Goal: Information Seeking & Learning: Learn about a topic

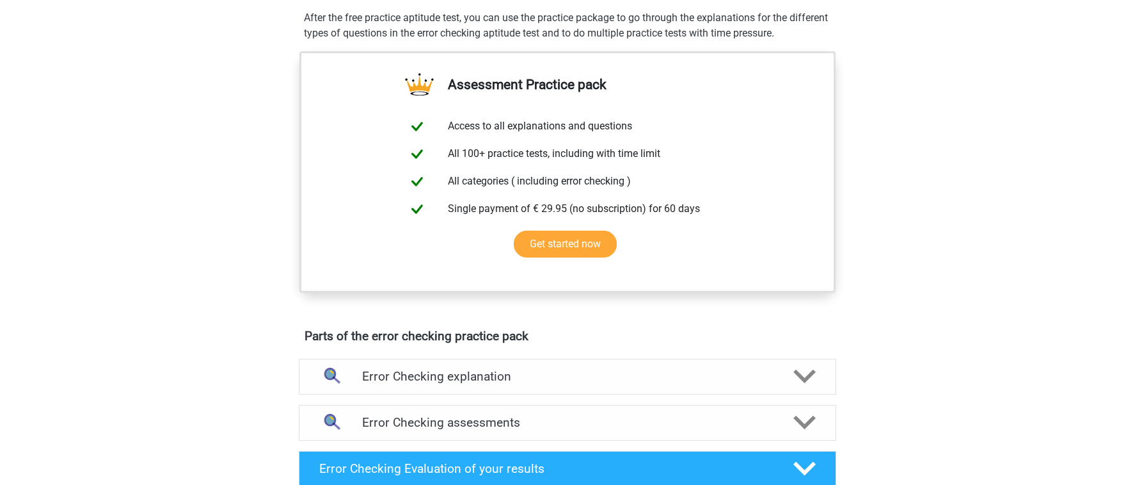
scroll to position [420, 0]
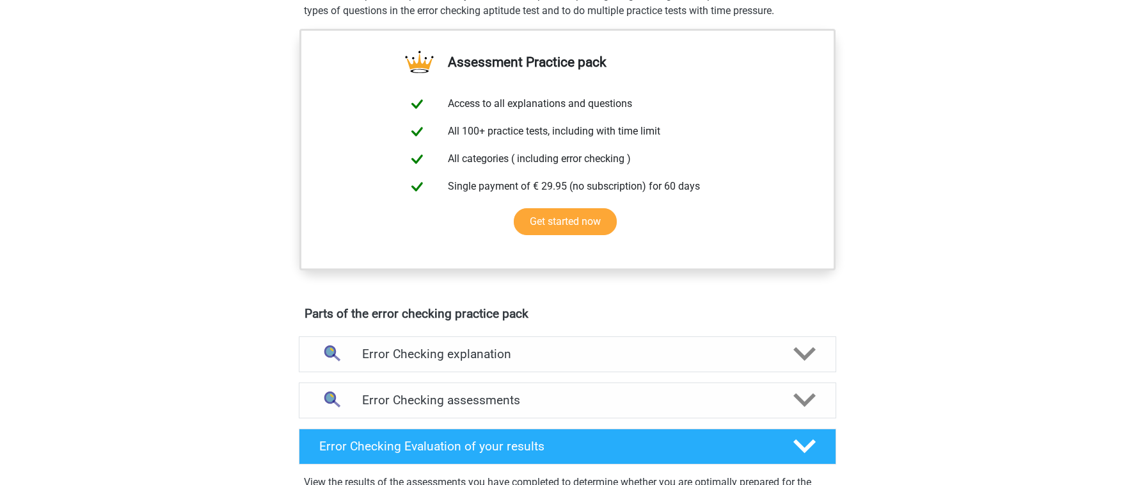
click at [616, 420] on div "Error Checking assessments We recommend that you do at least 3 practice sets wi…" at bounding box center [568, 400] width 588 height 46
click at [604, 396] on h4 "Error Checking assessments" at bounding box center [567, 399] width 411 height 15
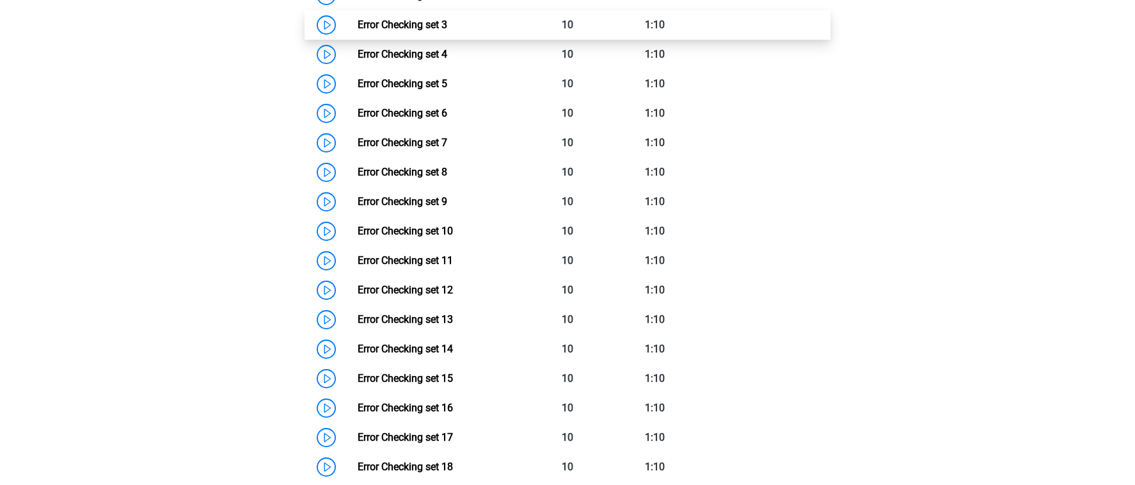
scroll to position [848, 0]
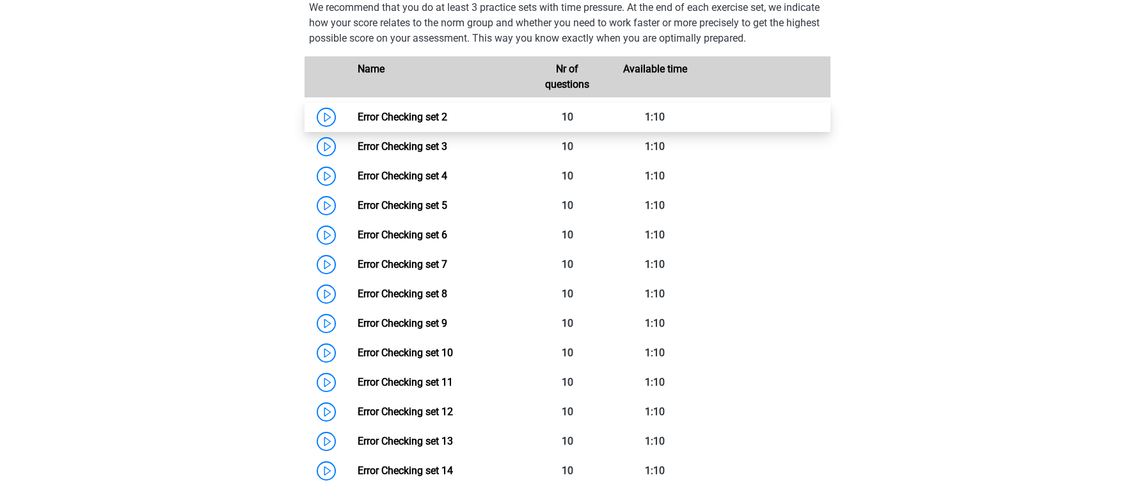
click at [447, 118] on link "Error Checking set 2" at bounding box center [403, 117] width 90 height 12
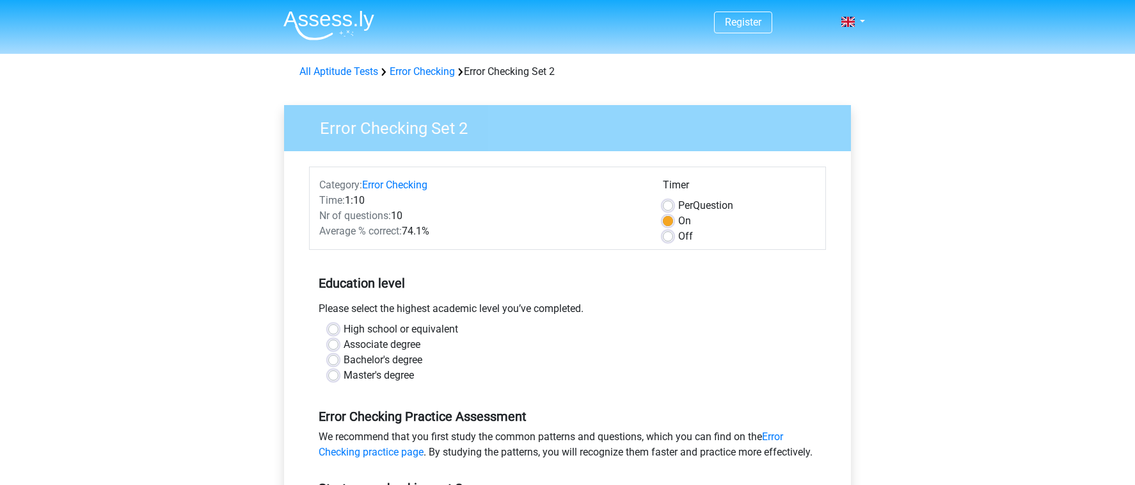
click at [678, 234] on label "Off" at bounding box center [685, 235] width 15 height 15
click at [669, 234] on input "Off" at bounding box center [668, 234] width 10 height 13
radio input "true"
click at [678, 223] on label "On" at bounding box center [684, 220] width 13 height 15
click at [666, 223] on input "On" at bounding box center [668, 219] width 10 height 13
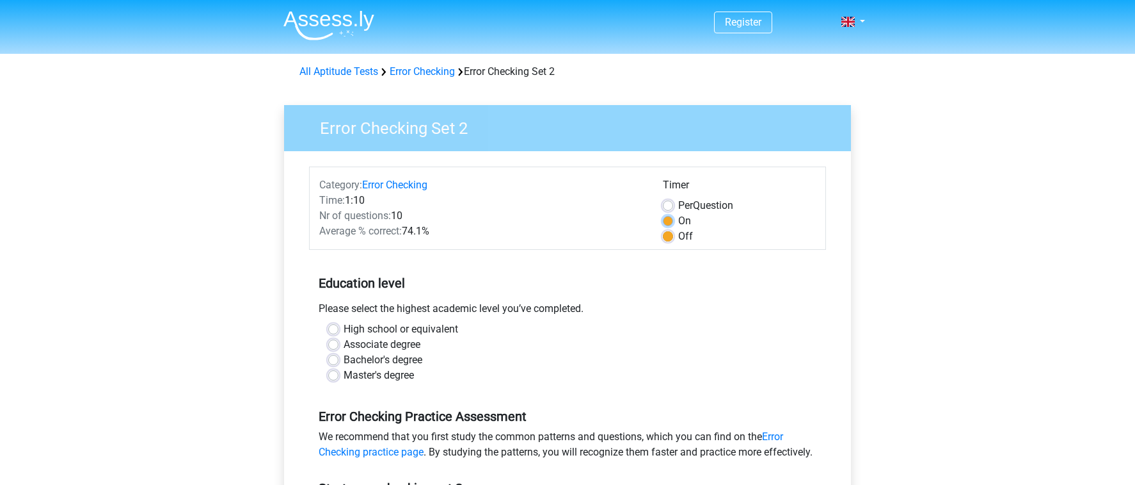
radio input "true"
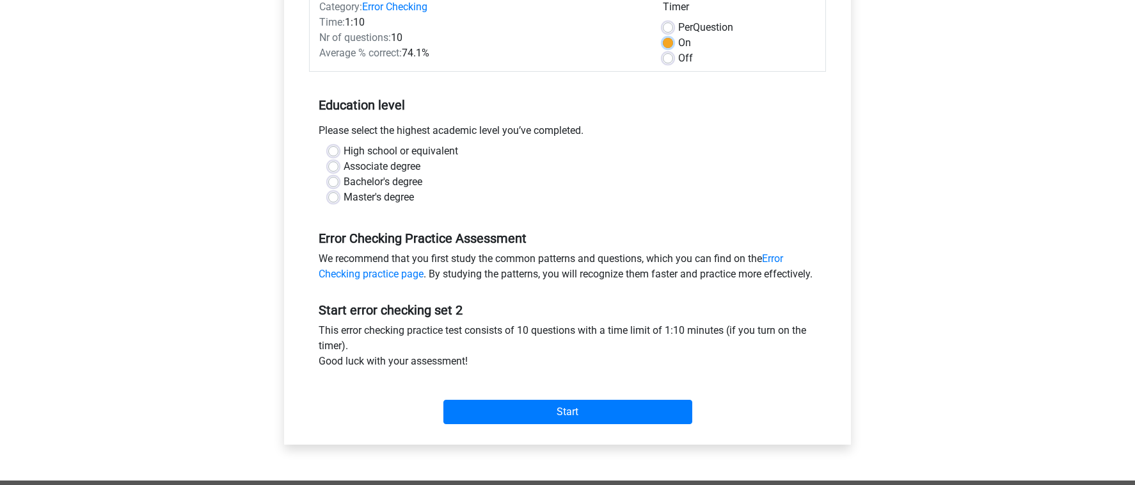
scroll to position [290, 0]
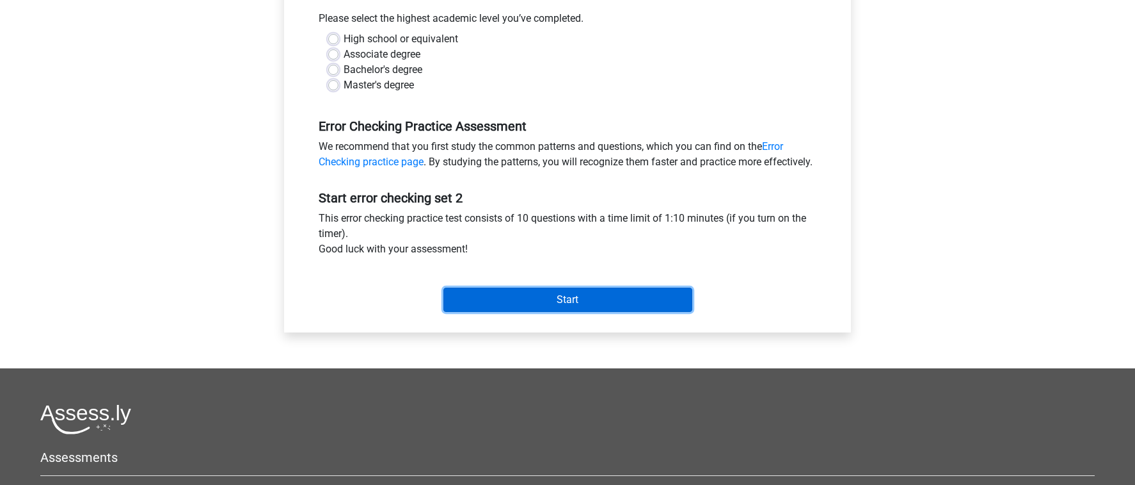
click at [639, 305] on input "Start" at bounding box center [568, 299] width 249 height 24
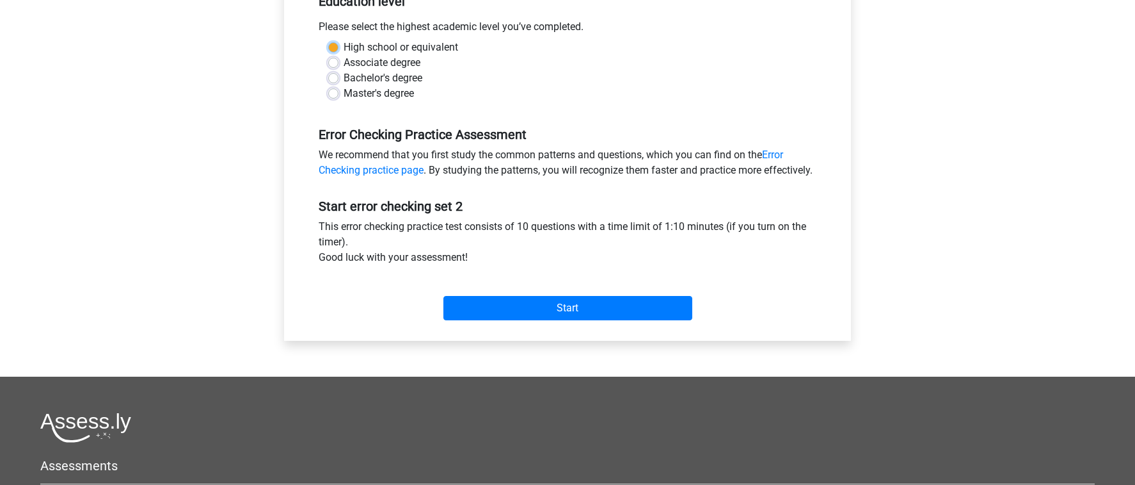
scroll to position [271, 0]
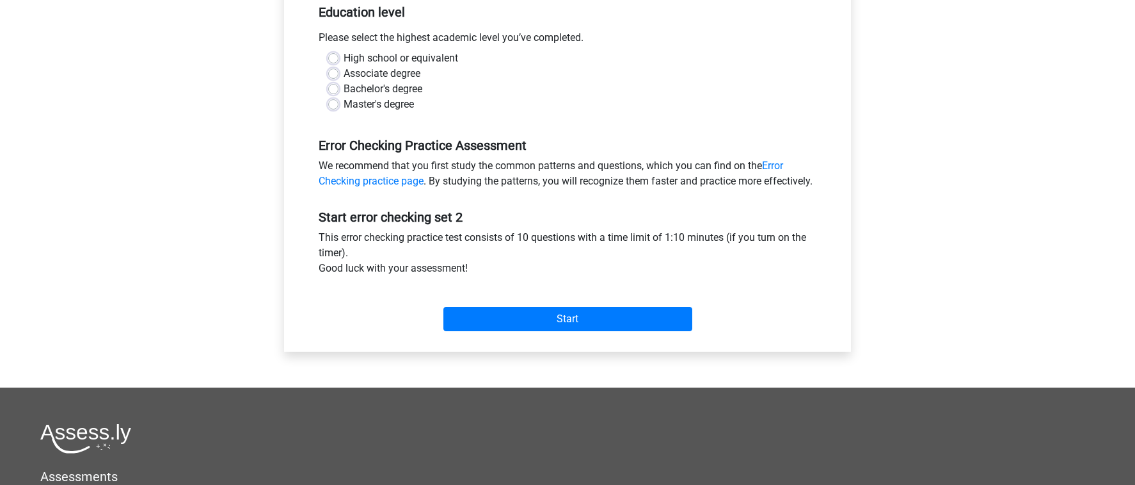
click at [347, 52] on label "High school or equivalent" at bounding box center [401, 58] width 115 height 15
click at [339, 52] on input "High school or equivalent" at bounding box center [333, 57] width 10 height 13
radio input "true"
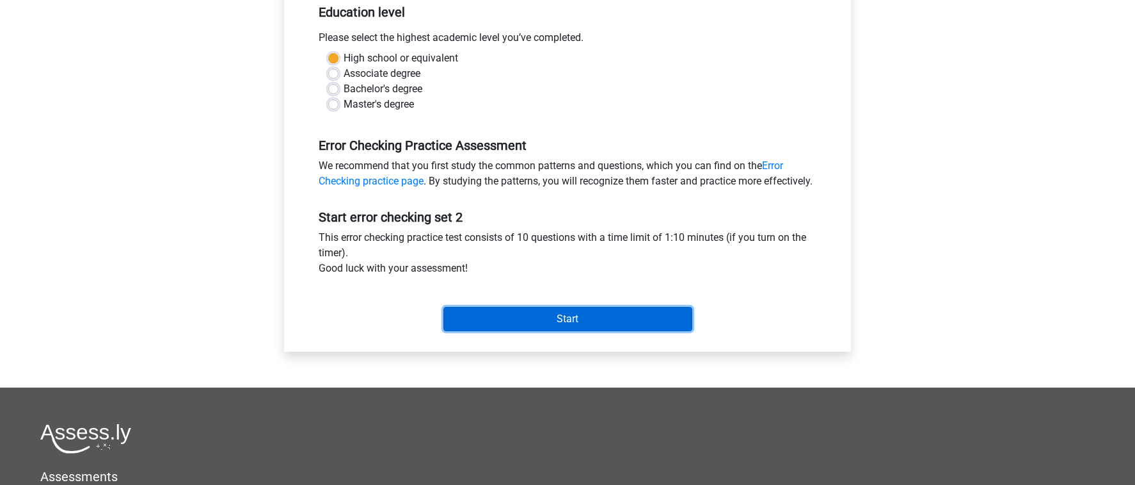
click at [604, 327] on input "Start" at bounding box center [568, 319] width 249 height 24
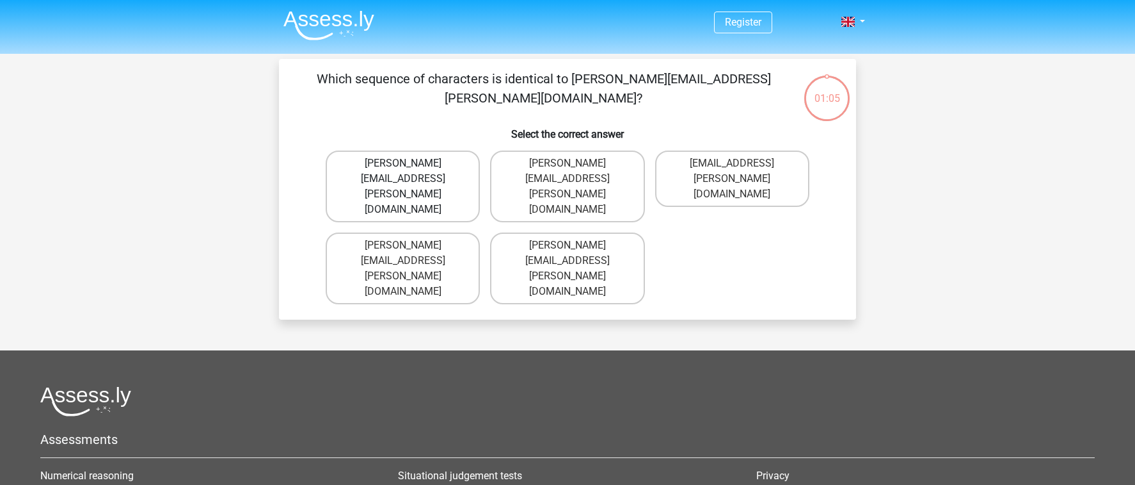
click at [463, 159] on label "Connor.Patterson@gmail.co.uk" at bounding box center [403, 186] width 154 height 72
click at [412, 163] on input "Connor.Patterson@gmail.co.uk" at bounding box center [407, 167] width 8 height 8
radio input "true"
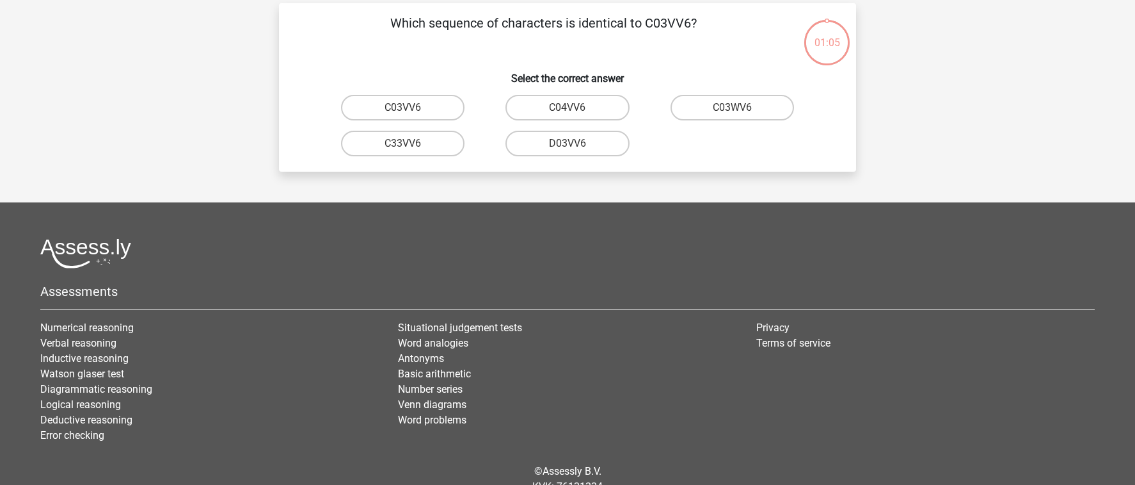
scroll to position [52, 0]
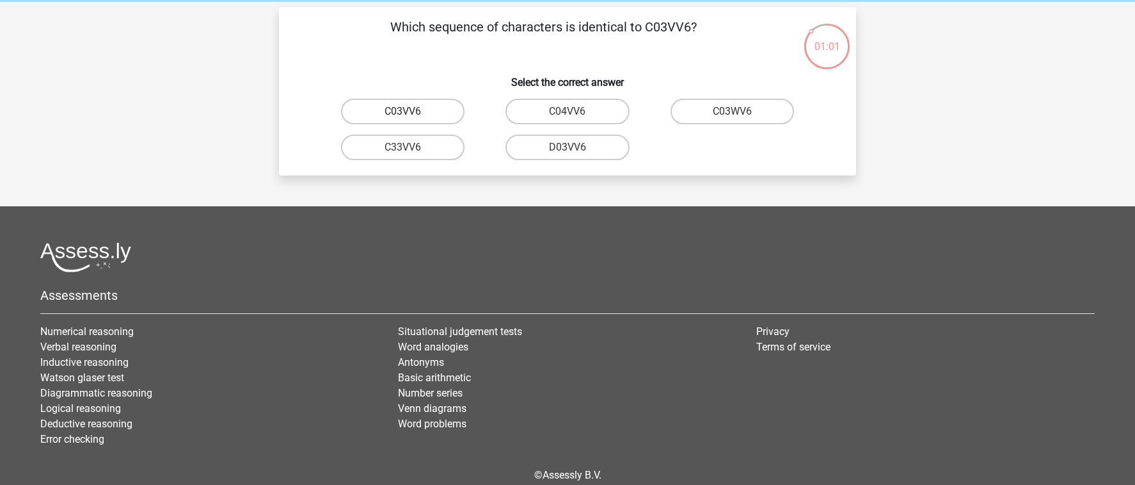
click at [442, 114] on label "C03VV6" at bounding box center [403, 112] width 124 height 26
click at [412, 114] on input "C03VV6" at bounding box center [407, 115] width 8 height 8
radio input "true"
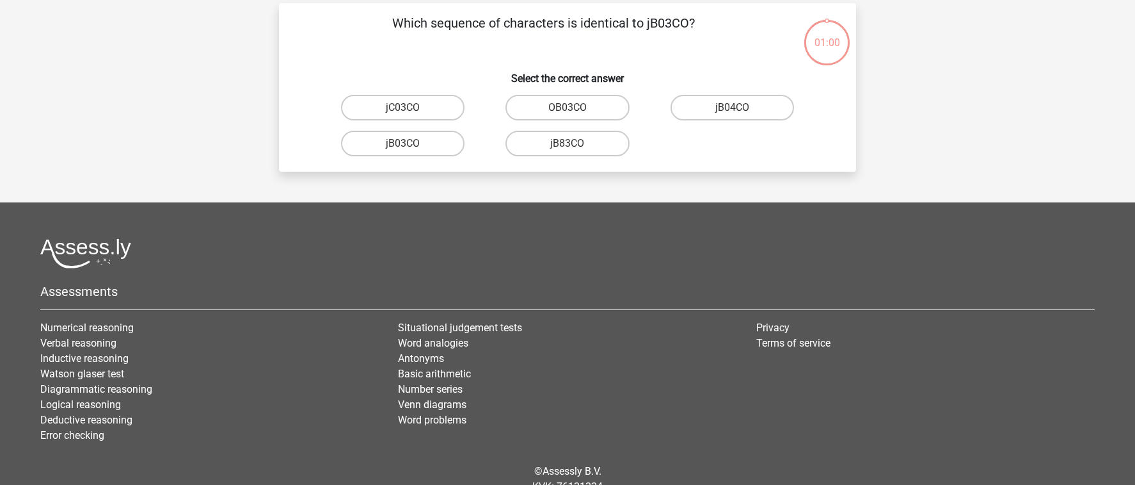
scroll to position [51, 0]
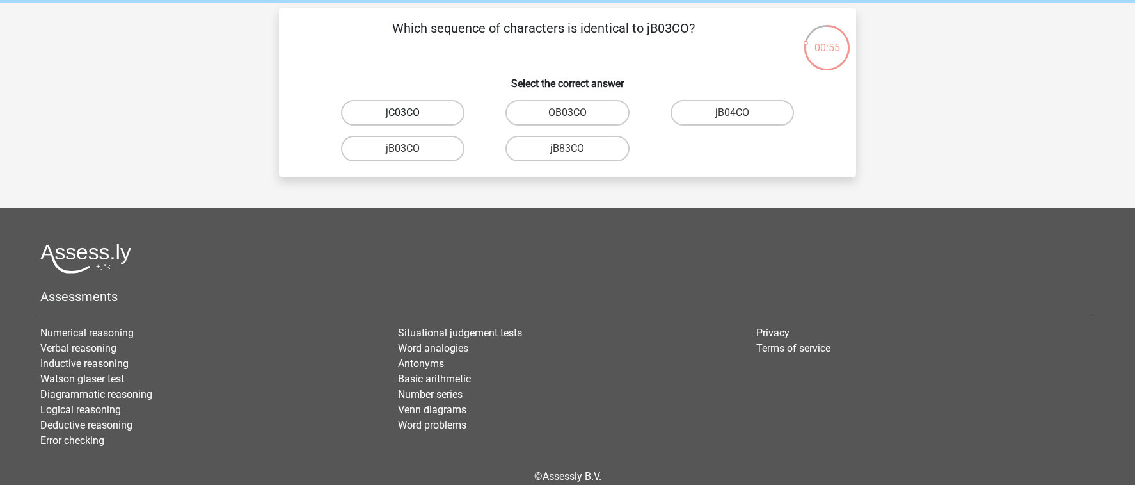
click at [442, 121] on label "jC03CO" at bounding box center [403, 113] width 124 height 26
click at [412, 121] on input "jC03CO" at bounding box center [407, 117] width 8 height 8
radio input "true"
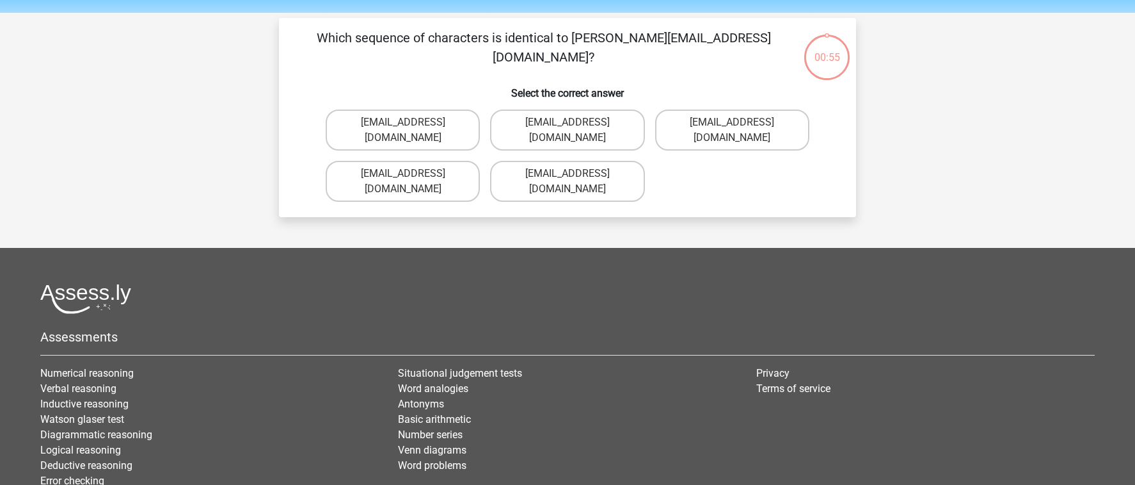
scroll to position [40, 0]
click at [471, 126] on label "Jack_Conley@hotmail.uk.com" at bounding box center [403, 130] width 154 height 41
click at [412, 126] on input "Jack_Conley@hotmail.uk.com" at bounding box center [407, 127] width 8 height 8
radio input "true"
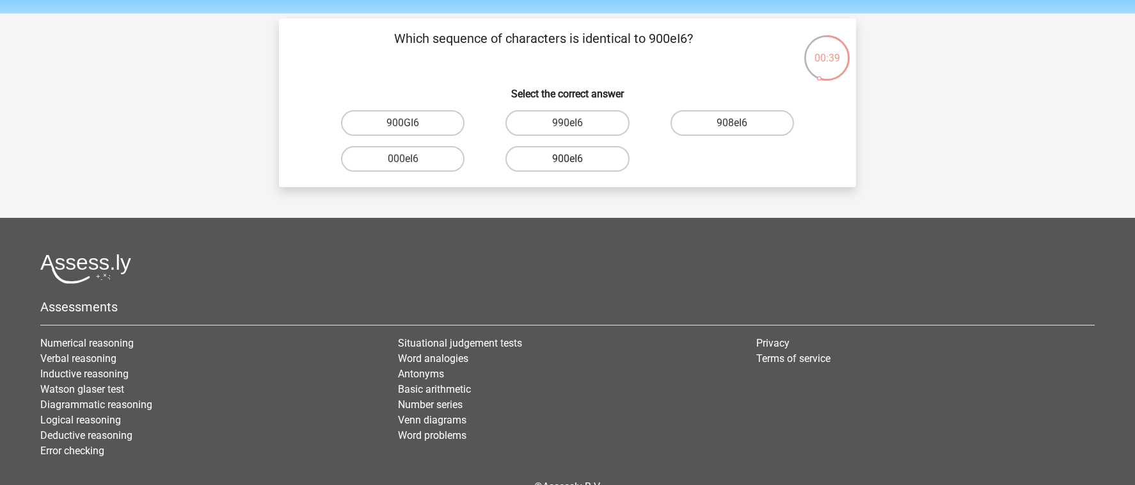
click at [559, 157] on label "900eI6" at bounding box center [568, 159] width 124 height 26
click at [568, 159] on input "900eI6" at bounding box center [572, 163] width 8 height 8
radio input "true"
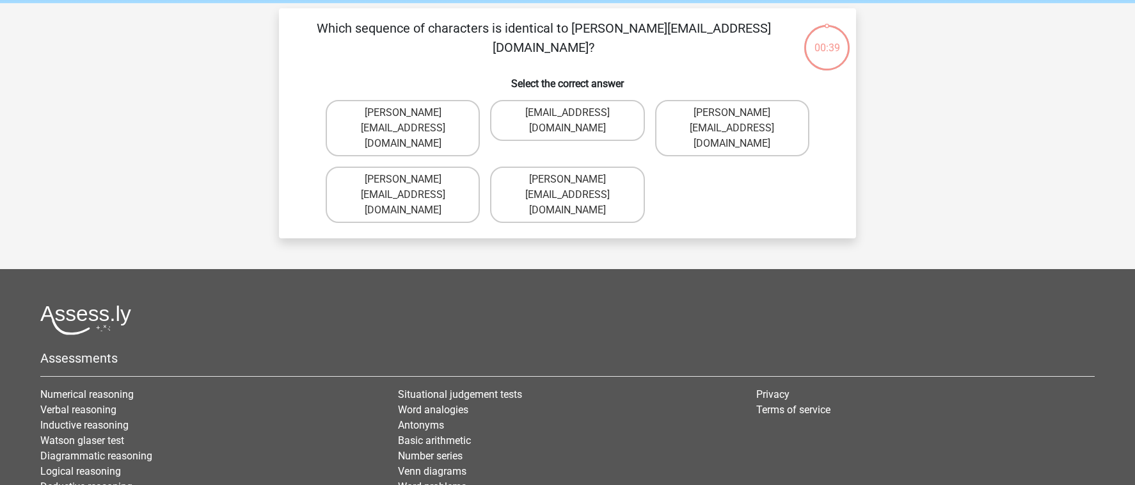
scroll to position [42, 0]
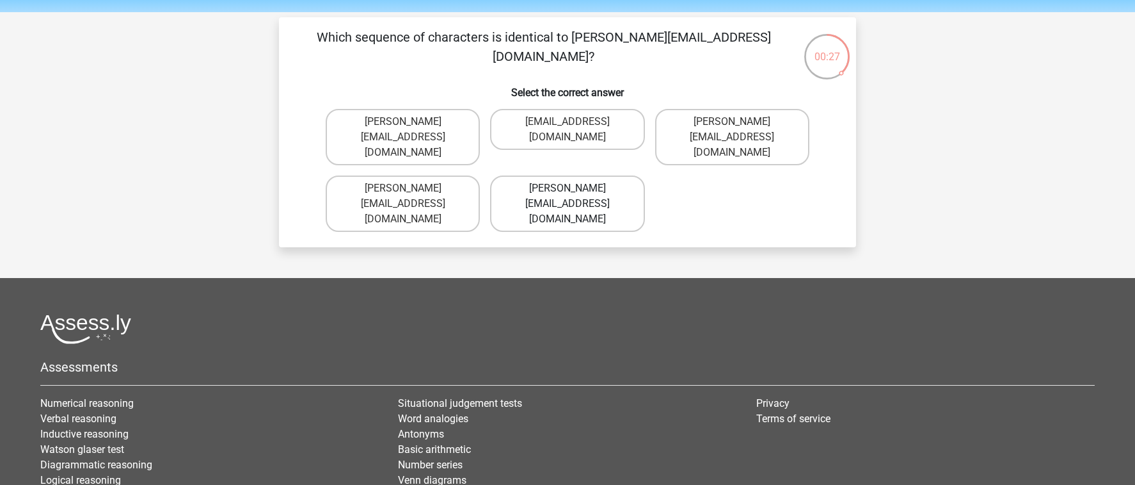
click at [545, 175] on label "Michael_Meade@joymail.gr" at bounding box center [567, 203] width 154 height 56
click at [568, 188] on input "Michael_Meade@joymail.gr" at bounding box center [572, 192] width 8 height 8
radio input "true"
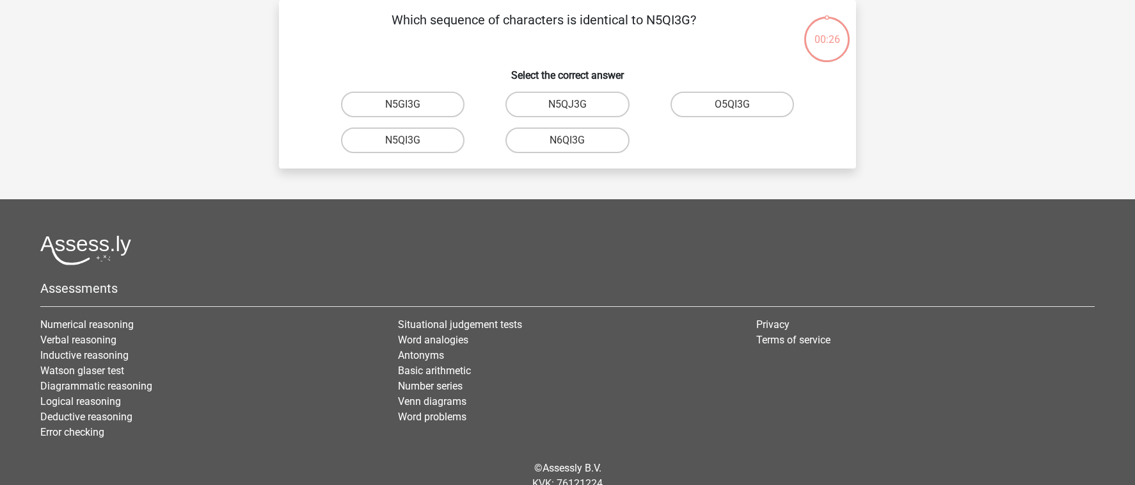
scroll to position [56, 0]
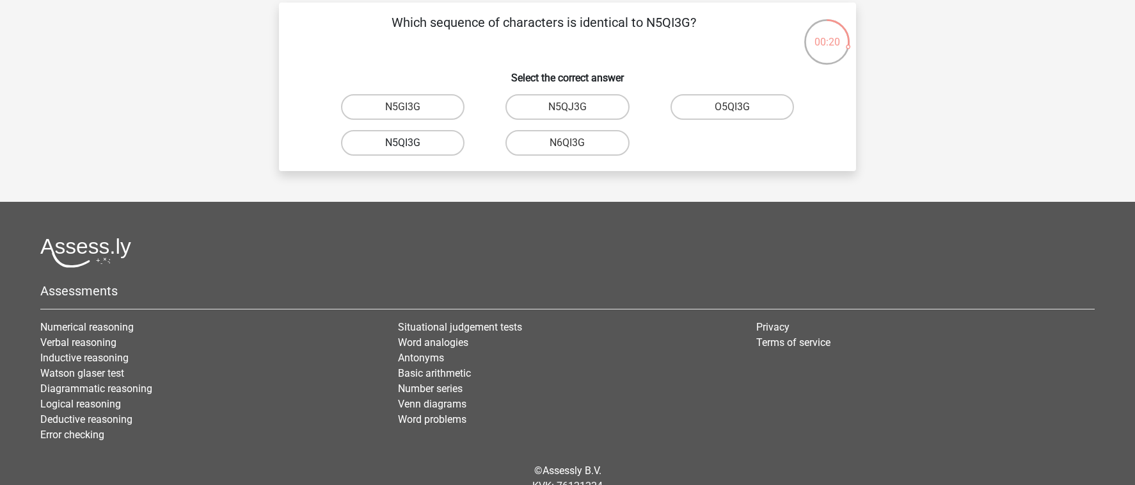
click at [433, 149] on label "N5QI3G" at bounding box center [403, 143] width 124 height 26
click at [412, 149] on input "N5QI3G" at bounding box center [407, 147] width 8 height 8
radio input "true"
click at [435, 104] on label "GP66CC" at bounding box center [403, 107] width 124 height 26
click at [412, 107] on input "GP66CC" at bounding box center [407, 111] width 8 height 8
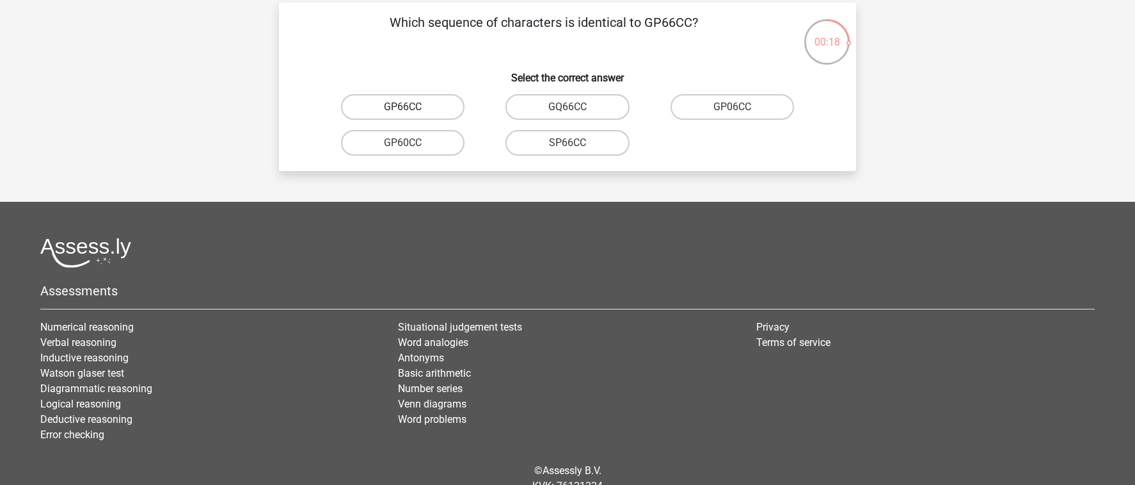
radio input "true"
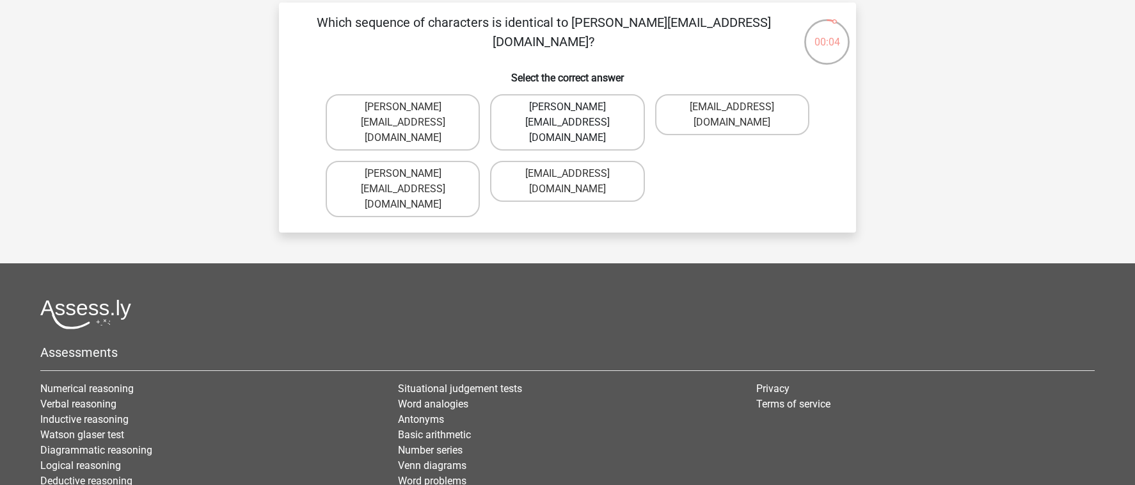
click at [629, 111] on label "Thomas_Mead@joinmail.uk.co" at bounding box center [567, 122] width 154 height 56
click at [576, 111] on input "Thomas_Mead@joinmail.uk.co" at bounding box center [572, 111] width 8 height 8
radio input "true"
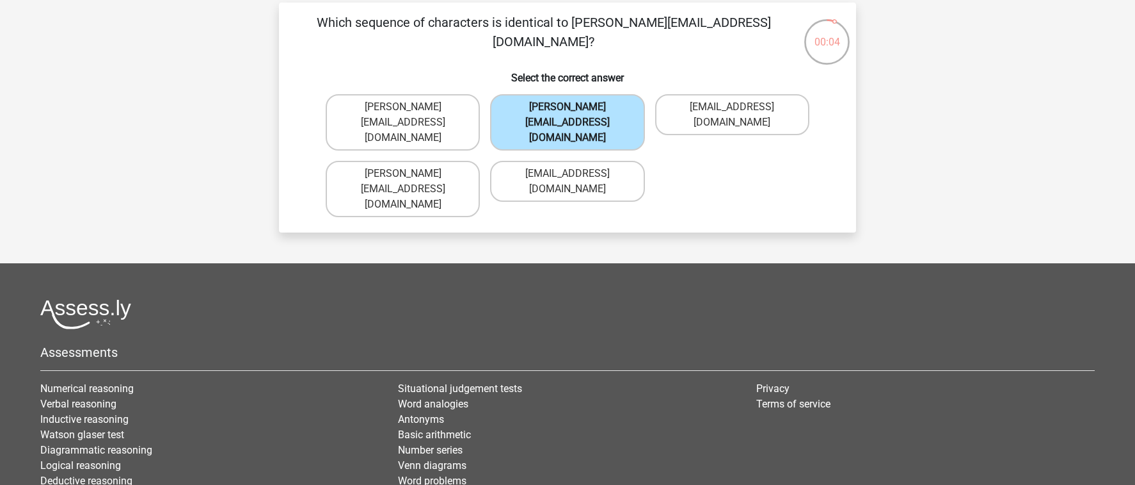
scroll to position [59, 0]
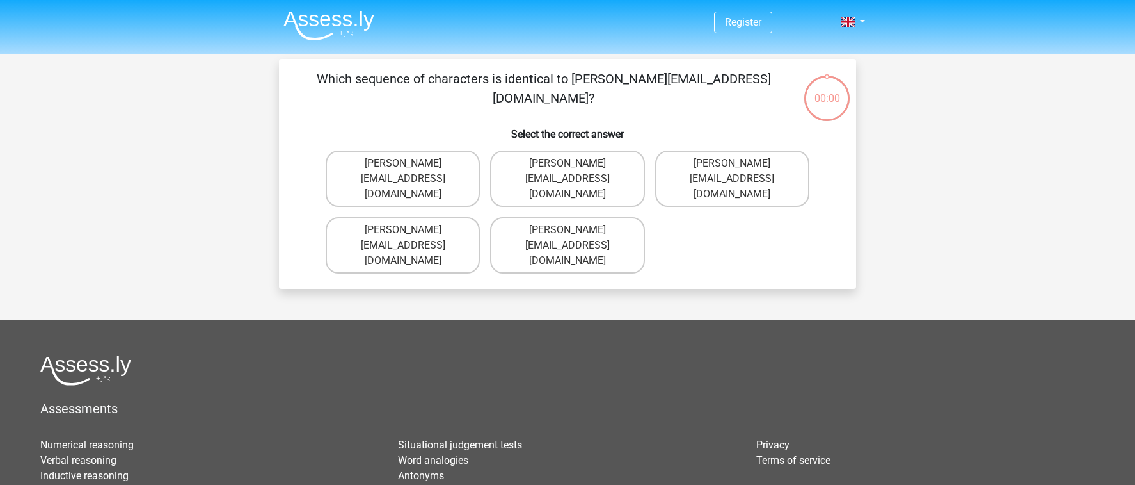
scroll to position [59, 0]
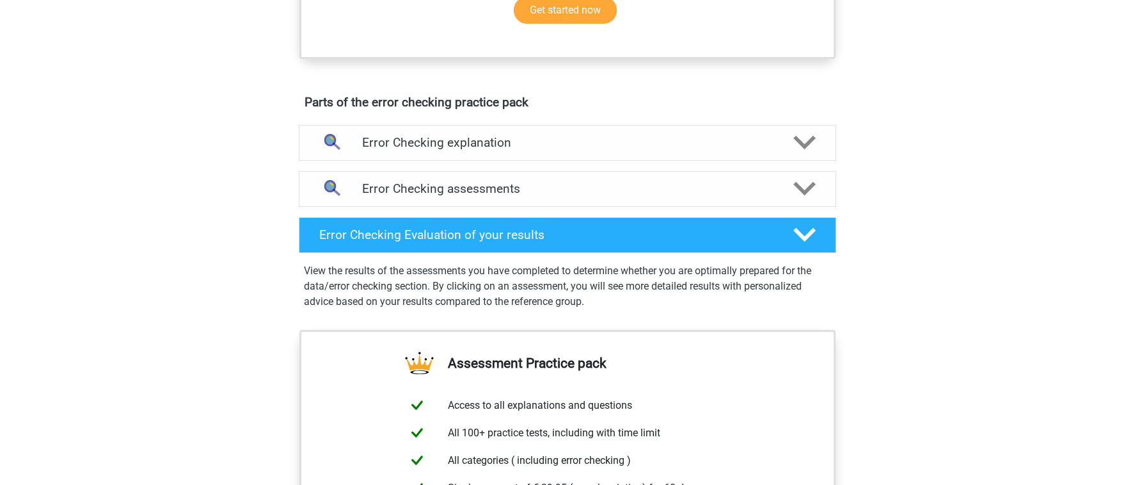
scroll to position [628, 0]
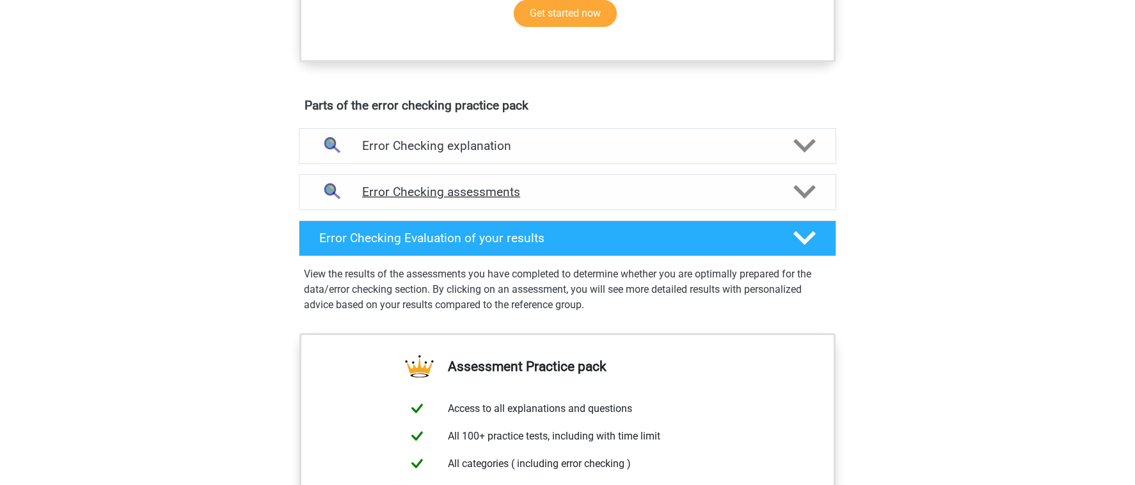
click at [573, 193] on h4 "Error Checking assessments" at bounding box center [567, 191] width 411 height 15
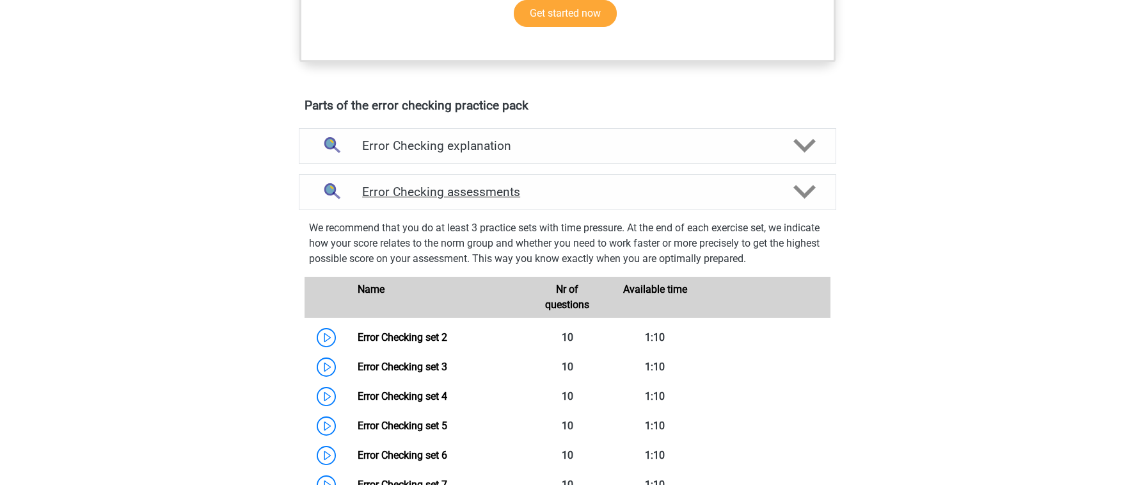
click at [576, 190] on h4 "Error Checking assessments" at bounding box center [567, 191] width 411 height 15
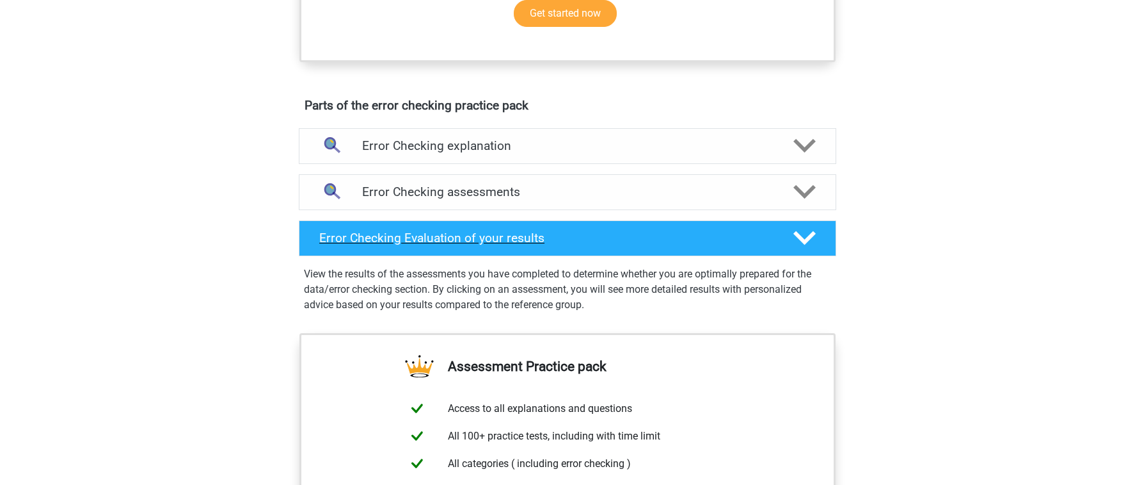
click at [588, 232] on h4 "Error Checking Evaluation of your results" at bounding box center [546, 237] width 454 height 15
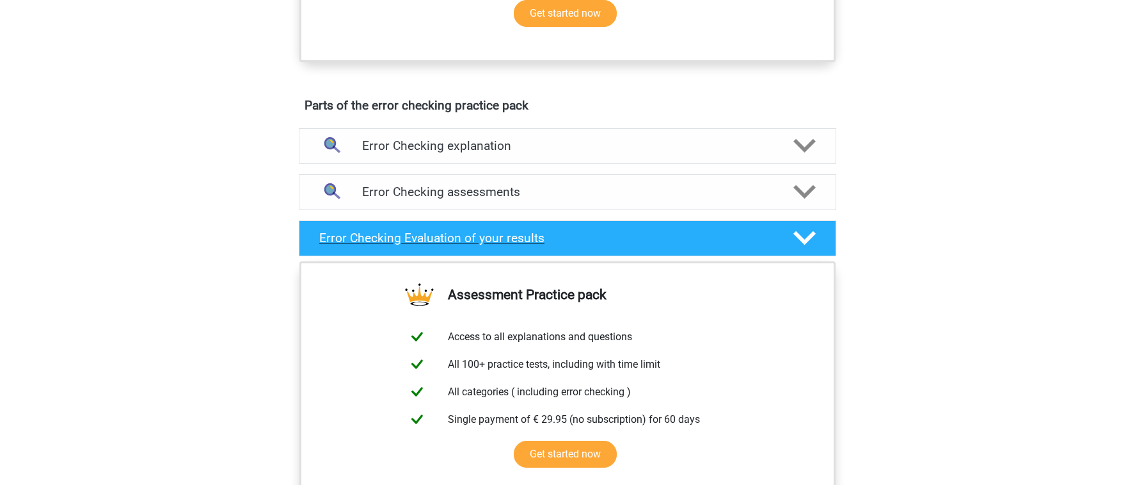
click at [588, 232] on h4 "Error Checking Evaluation of your results" at bounding box center [546, 237] width 454 height 15
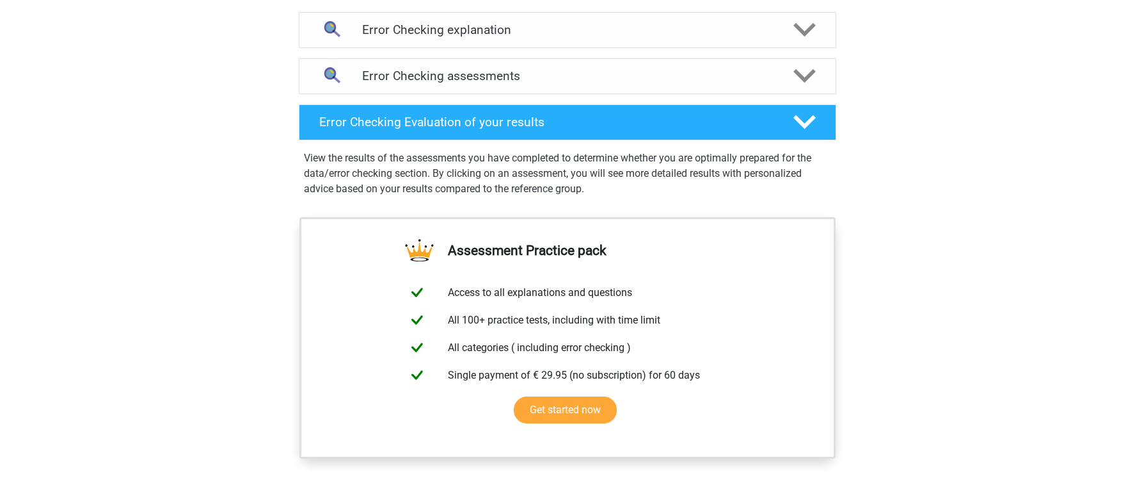
scroll to position [749, 0]
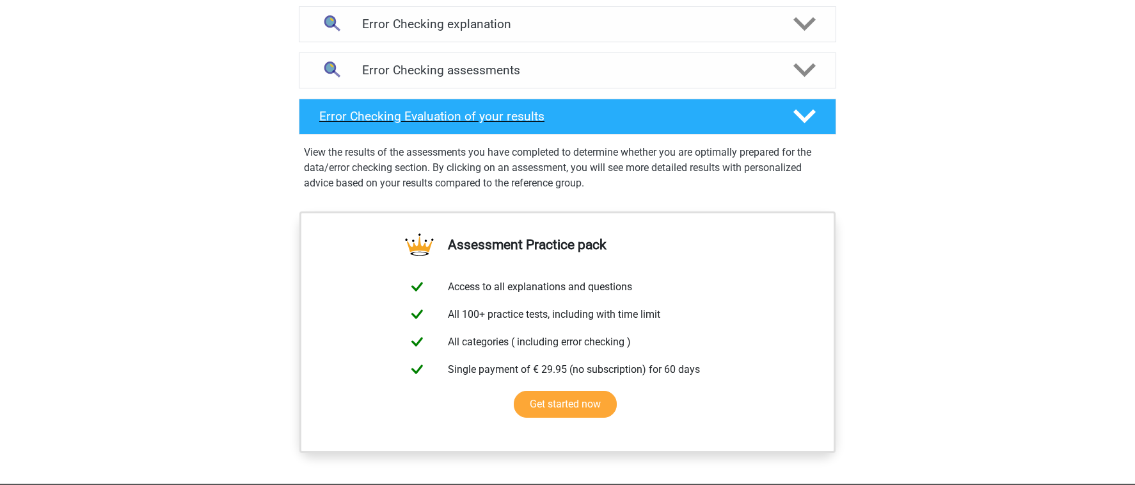
click at [634, 116] on h4 "Error Checking Evaluation of your results" at bounding box center [546, 116] width 454 height 15
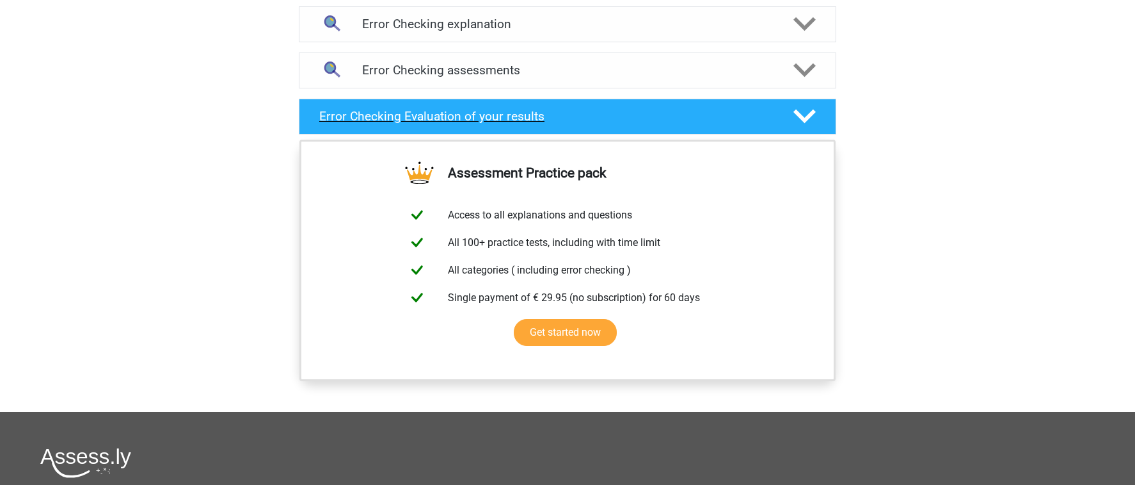
click at [634, 116] on h4 "Error Checking Evaluation of your results" at bounding box center [546, 116] width 454 height 15
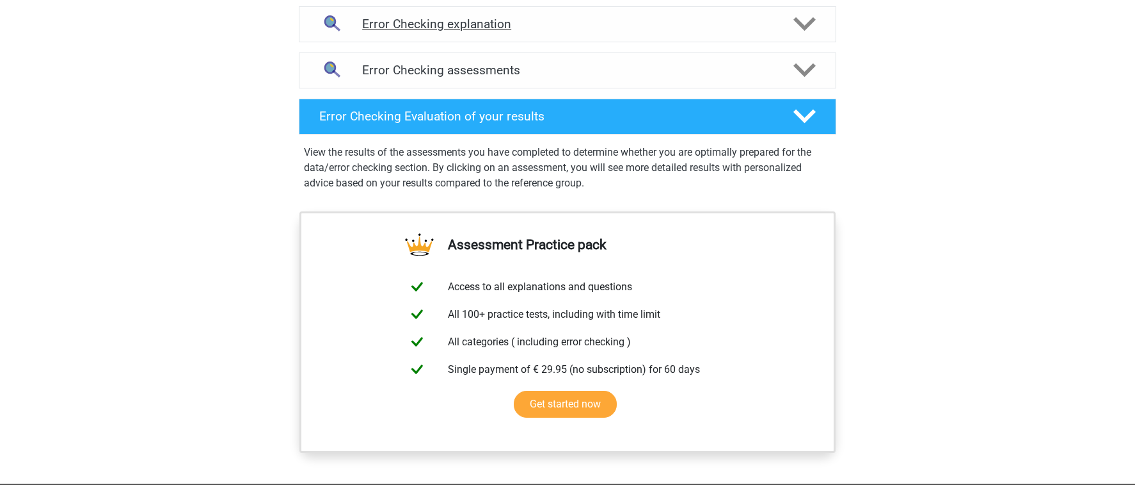
click at [581, 40] on div "Error Checking explanation" at bounding box center [568, 24] width 538 height 36
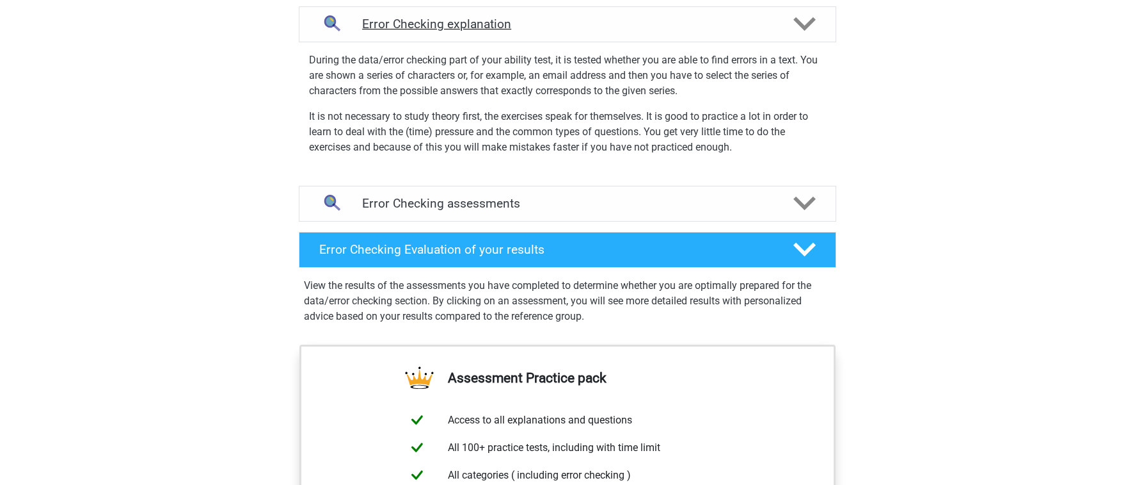
click at [581, 40] on div "Error Checking explanation" at bounding box center [568, 24] width 538 height 36
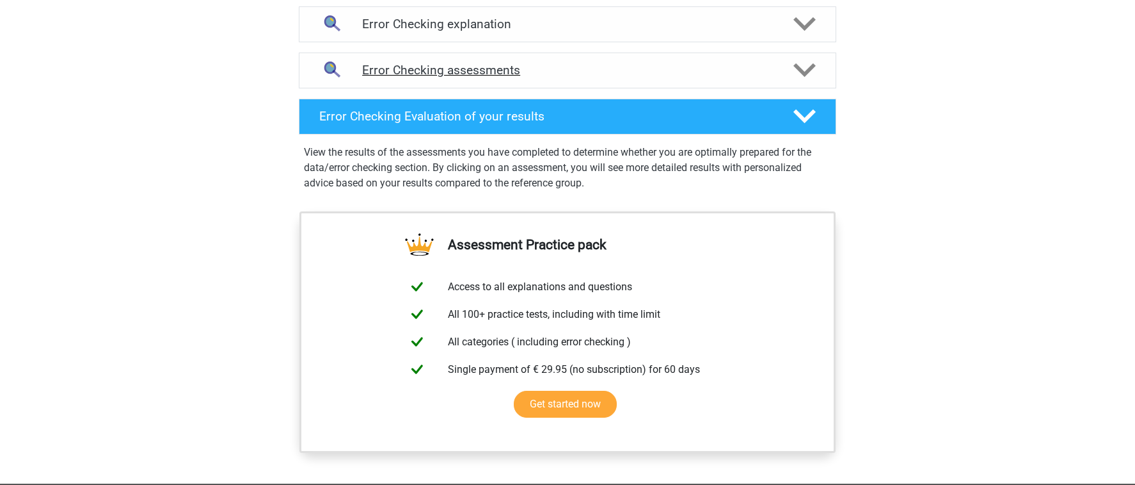
click at [575, 76] on h4 "Error Checking assessments" at bounding box center [567, 70] width 411 height 15
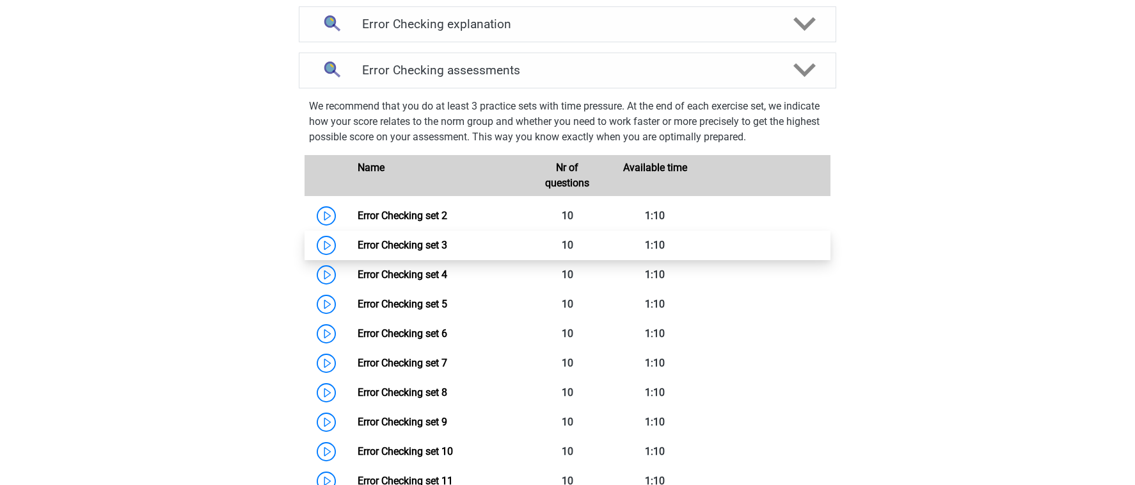
click at [447, 239] on link "Error Checking set 3" at bounding box center [403, 245] width 90 height 12
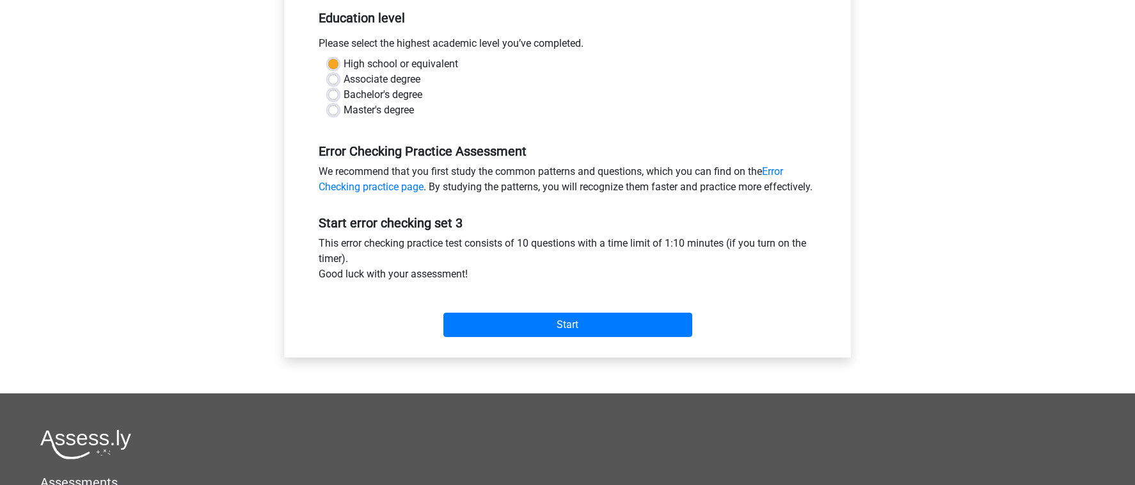
scroll to position [397, 0]
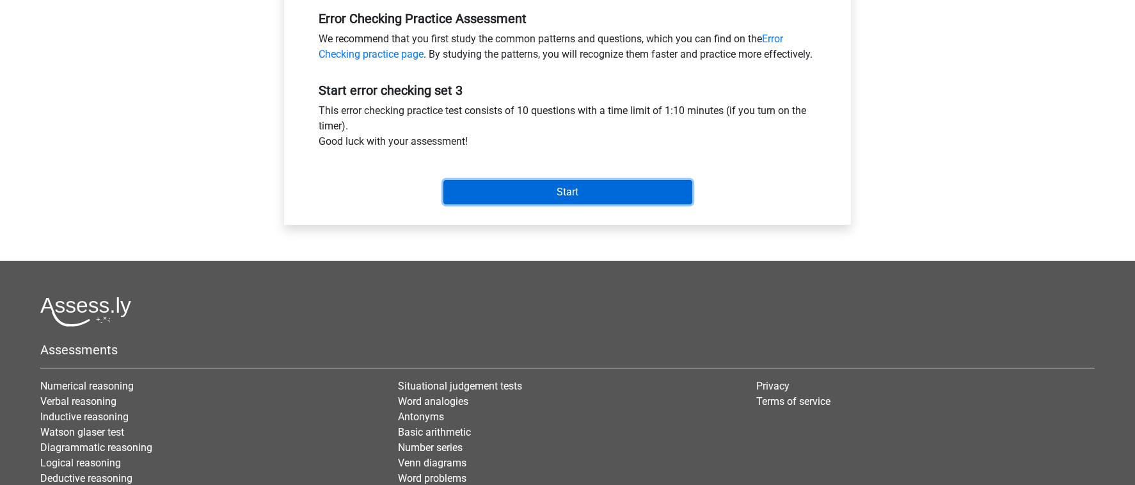
click at [633, 204] on input "Start" at bounding box center [568, 192] width 249 height 24
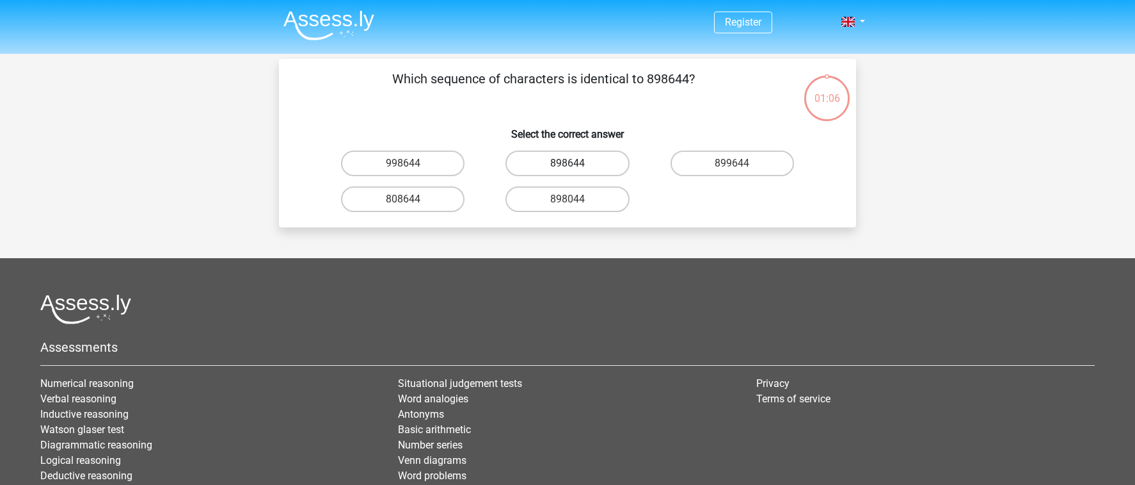
click at [588, 164] on label "898644" at bounding box center [568, 163] width 124 height 26
click at [576, 164] on input "898644" at bounding box center [572, 167] width 8 height 8
radio input "true"
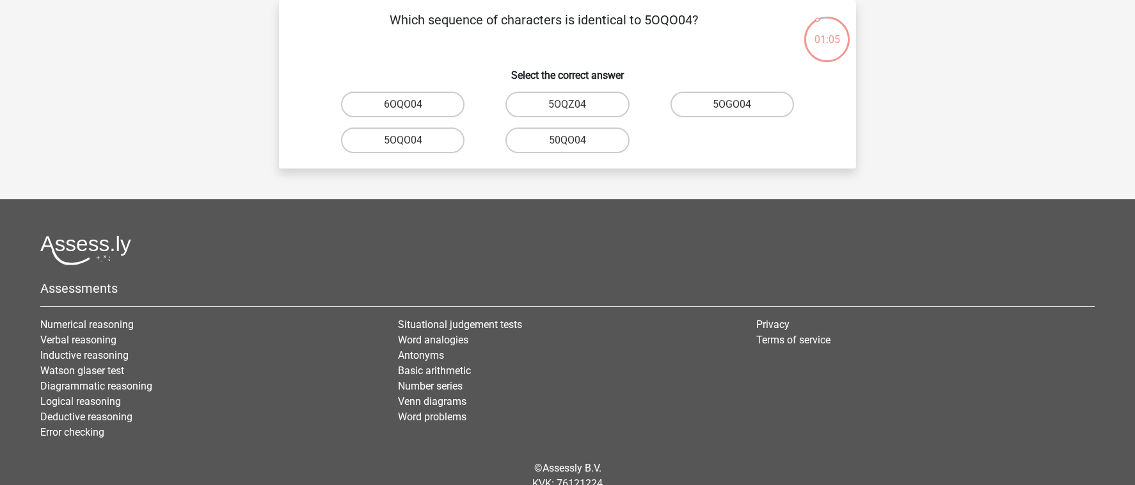
scroll to position [56, 0]
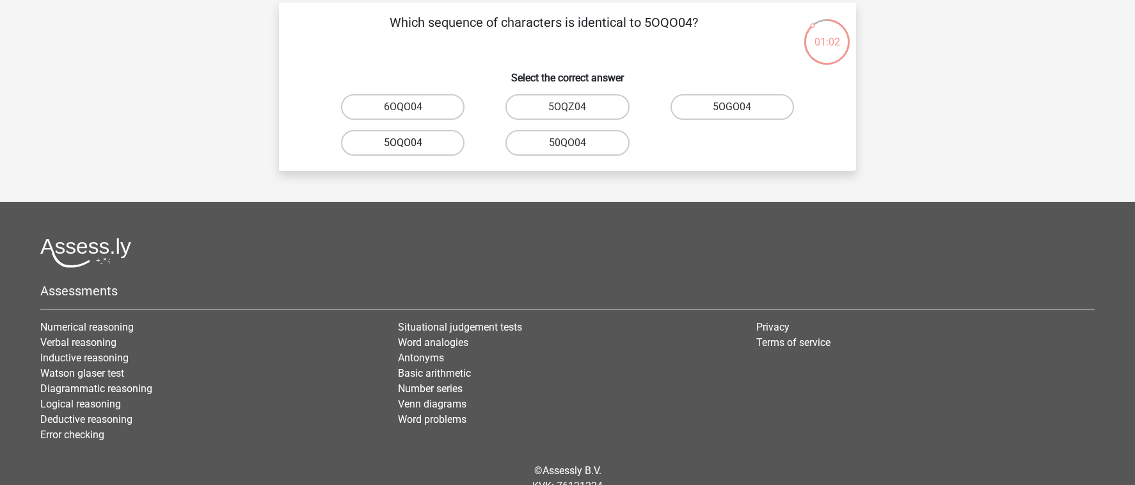
click at [431, 144] on label "5OQO04" at bounding box center [403, 143] width 124 height 26
click at [412, 144] on input "5OQO04" at bounding box center [407, 147] width 8 height 8
radio input "true"
click at [721, 113] on label "NV9Z80" at bounding box center [733, 107] width 124 height 26
click at [732, 113] on input "NV9Z80" at bounding box center [736, 111] width 8 height 8
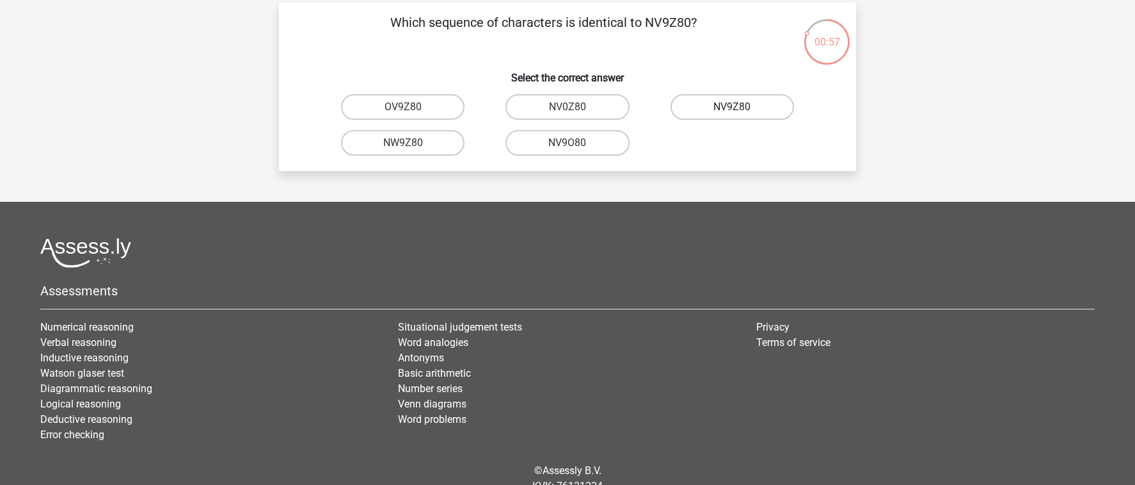
radio input "true"
click at [736, 107] on input "0UA594" at bounding box center [736, 111] width 8 height 8
radio input "true"
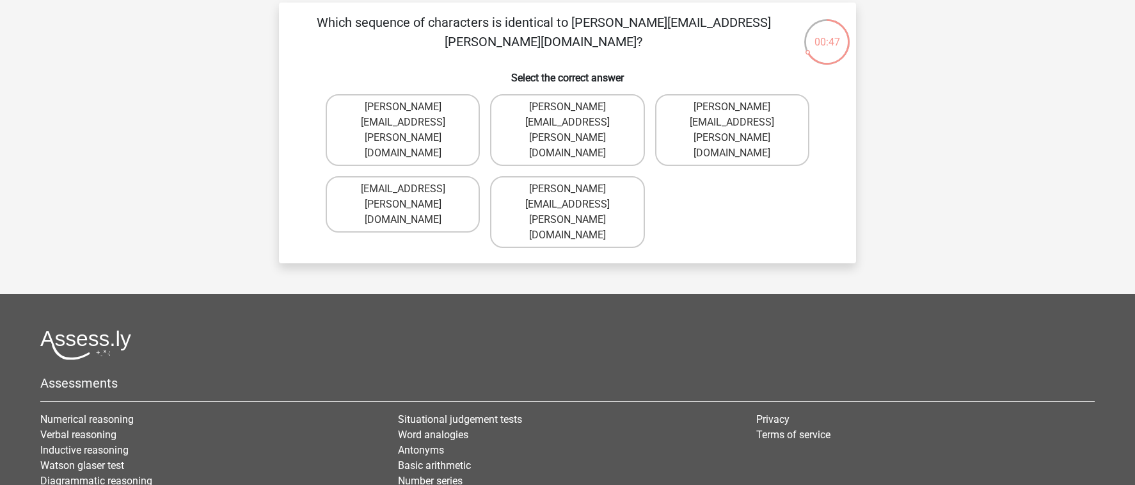
scroll to position [54, 0]
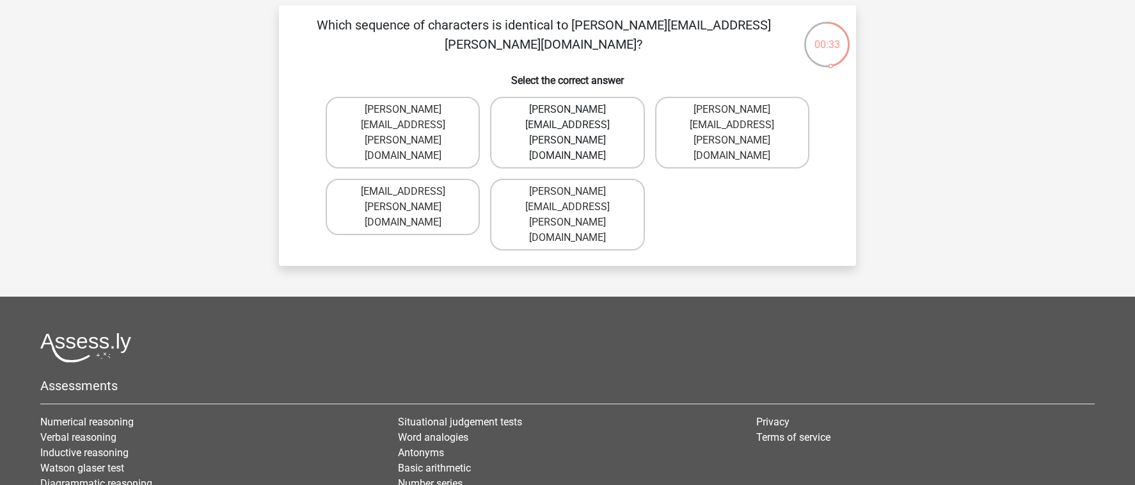
click at [629, 109] on label "Noah+Patterson@joymail.gr" at bounding box center [567, 133] width 154 height 72
click at [576, 109] on input "Noah+Patterson@joymail.gr" at bounding box center [572, 113] width 8 height 8
radio input "true"
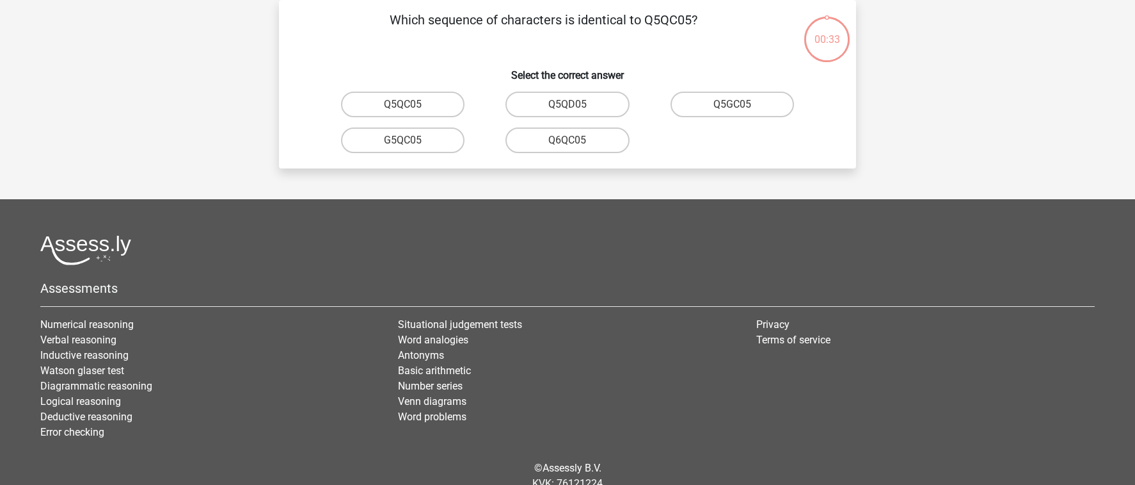
scroll to position [56, 0]
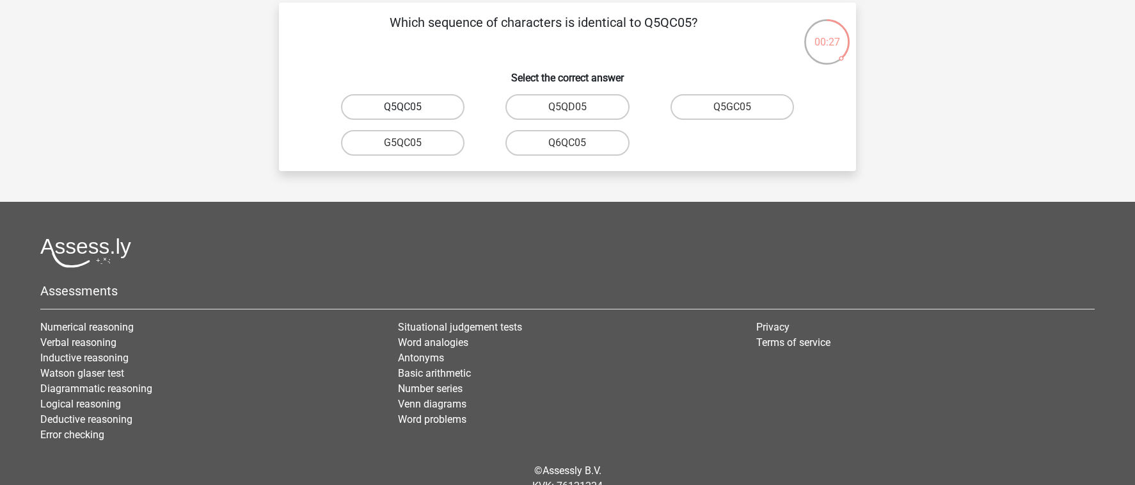
click at [419, 106] on label "Q5QC05" at bounding box center [403, 107] width 124 height 26
click at [412, 107] on input "Q5QC05" at bounding box center [407, 111] width 8 height 8
radio input "true"
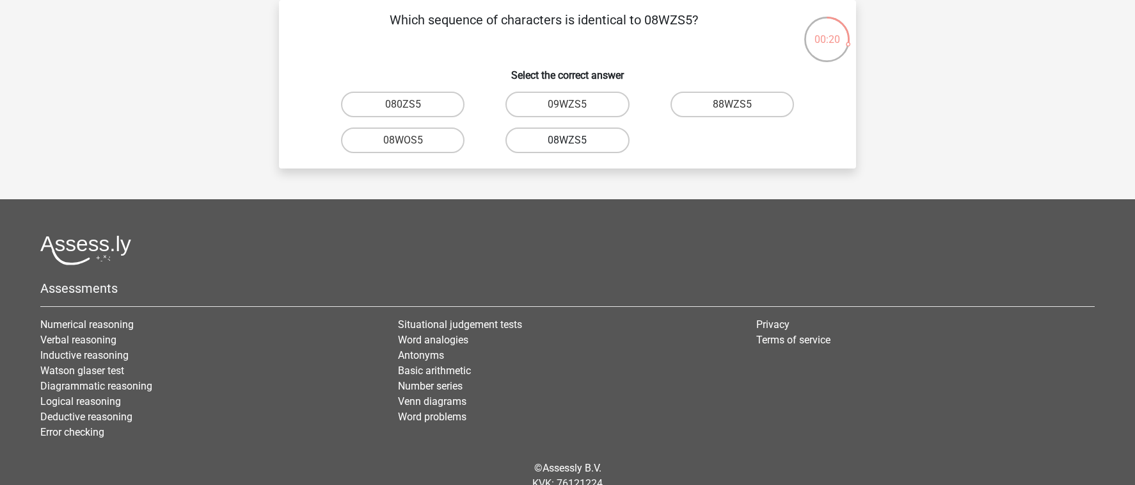
click at [552, 139] on label "08WZS5" at bounding box center [568, 140] width 124 height 26
click at [568, 140] on input "08WZS5" at bounding box center [572, 144] width 8 height 8
radio input "true"
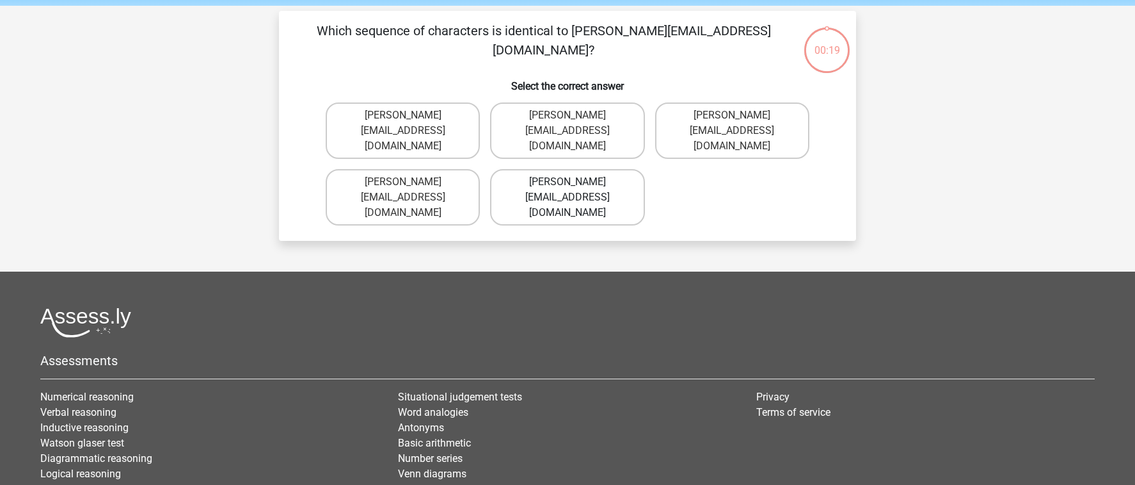
scroll to position [47, 0]
click at [741, 129] on label "Edward-Mead@joinmail.co.uk" at bounding box center [732, 131] width 154 height 56
click at [741, 124] on input "Edward-Mead@joinmail.co.uk" at bounding box center [736, 120] width 8 height 8
radio input "true"
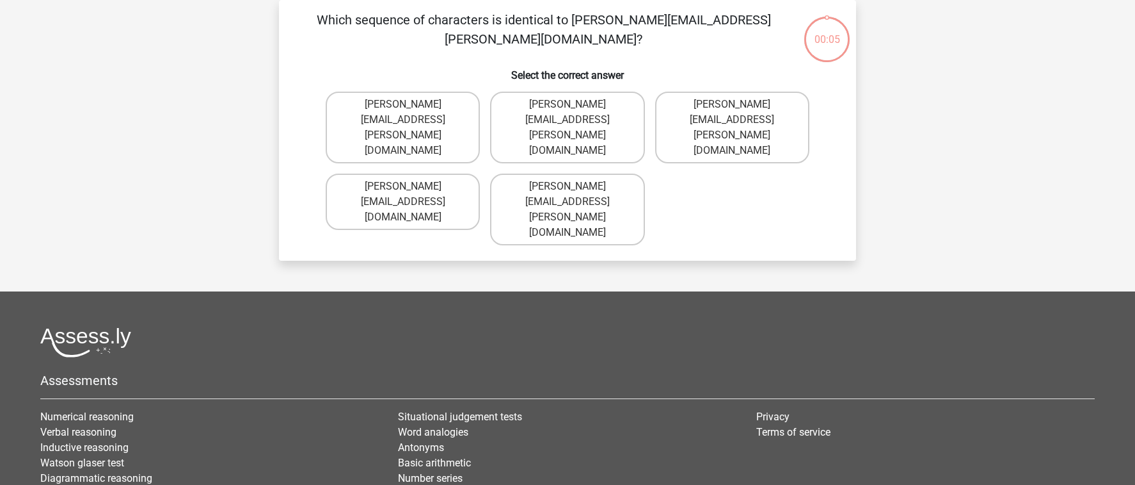
scroll to position [56, 0]
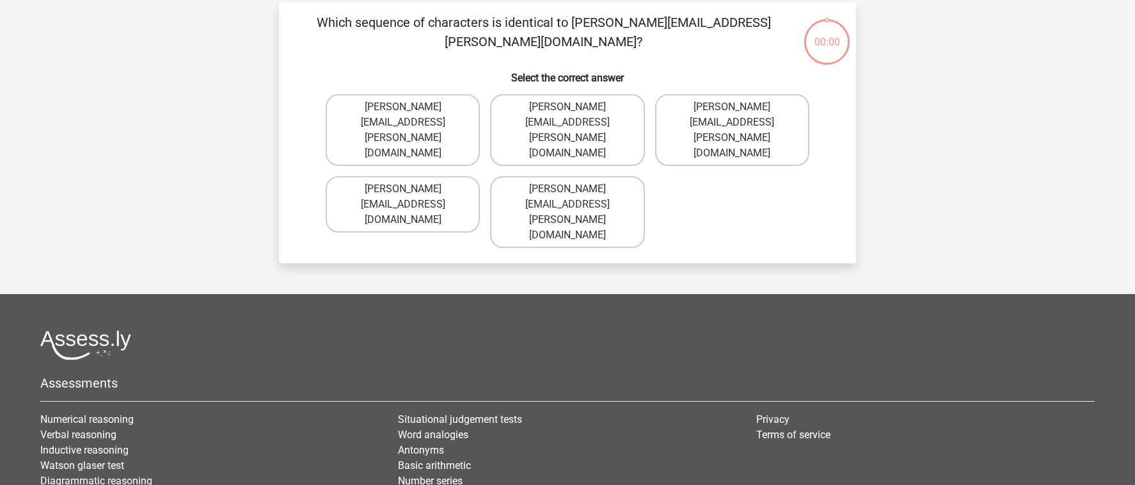
click at [454, 112] on label "Freddy+Knight@joymail.co.uk" at bounding box center [403, 130] width 154 height 72
click at [412, 112] on input "Freddy+Knight@joymail.co.uk" at bounding box center [407, 111] width 8 height 8
radio input "true"
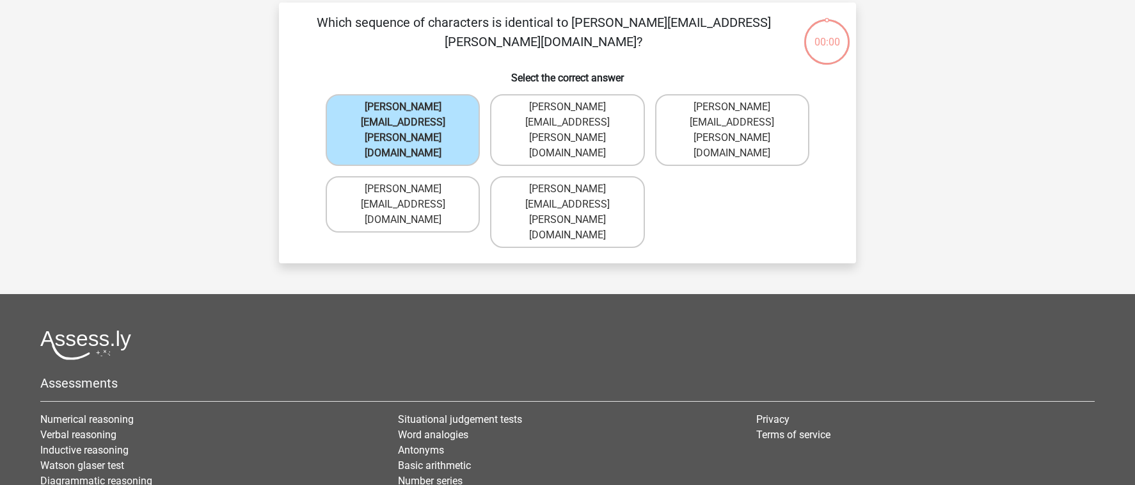
scroll to position [59, 0]
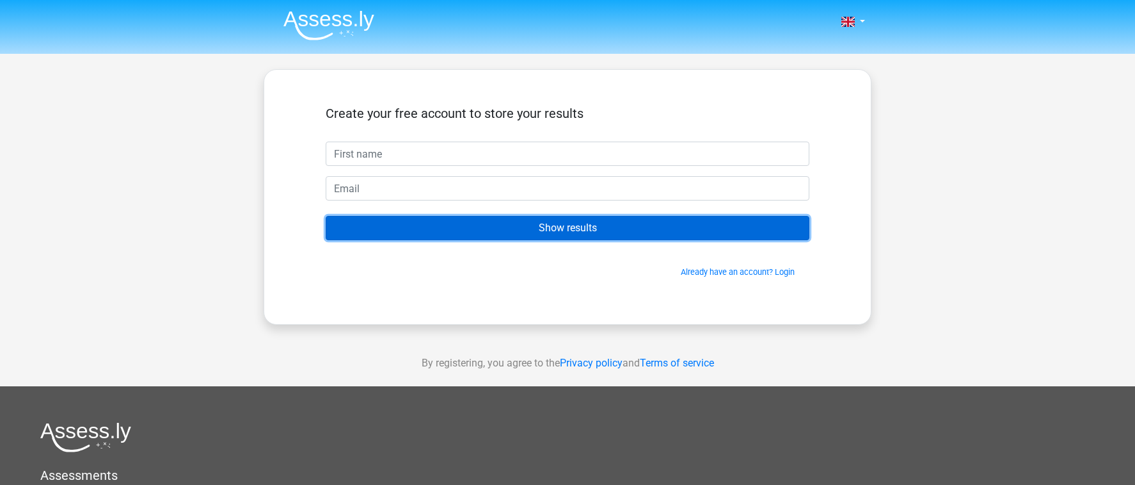
click at [374, 227] on input "Show results" at bounding box center [568, 228] width 484 height 24
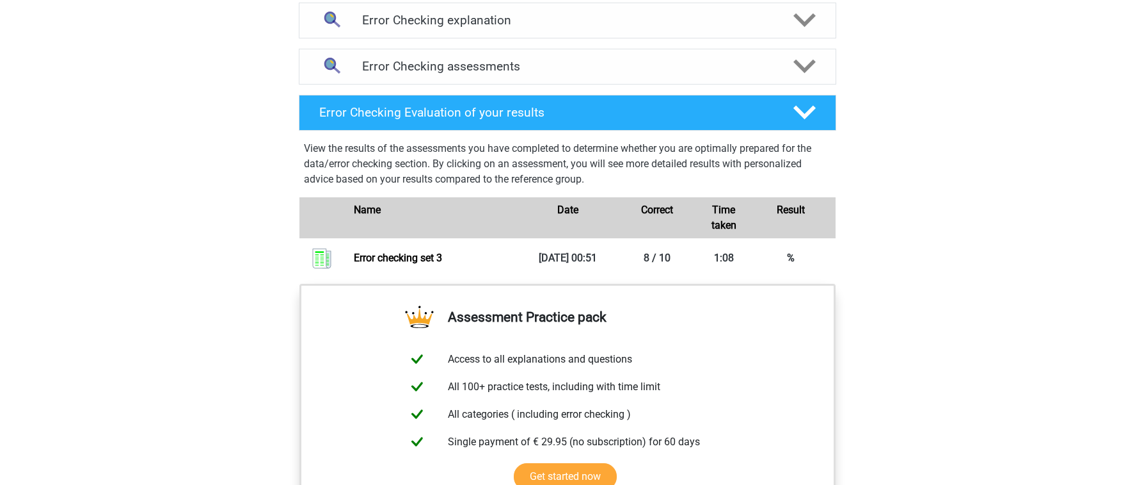
scroll to position [755, 0]
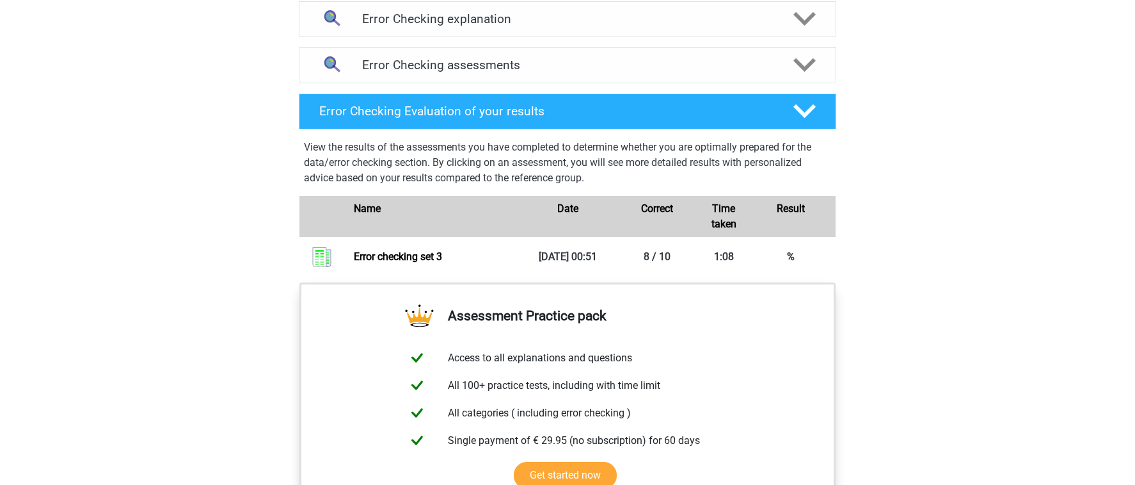
click at [145, 229] on div "Register Nederlands English" at bounding box center [567, 68] width 1135 height 1647
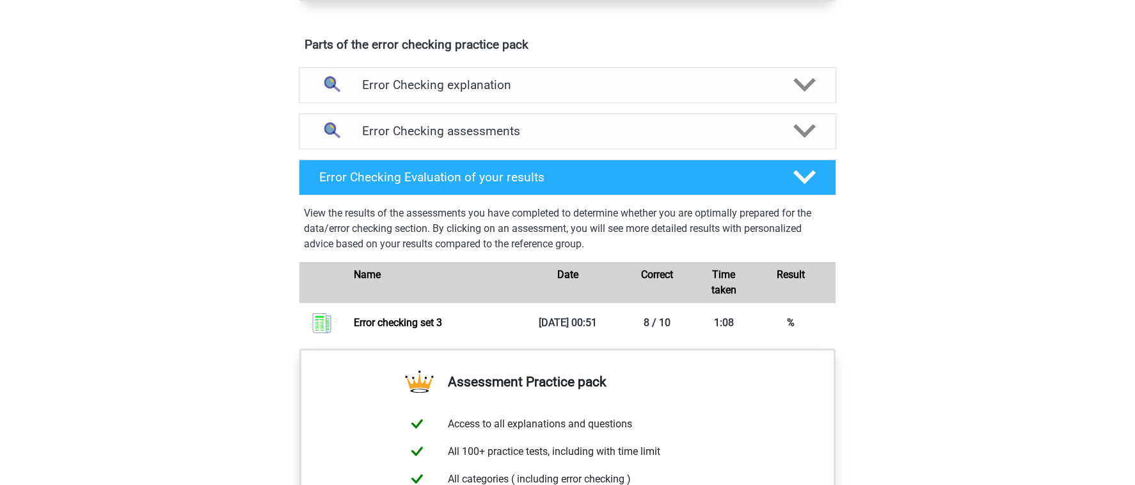
scroll to position [688, 0]
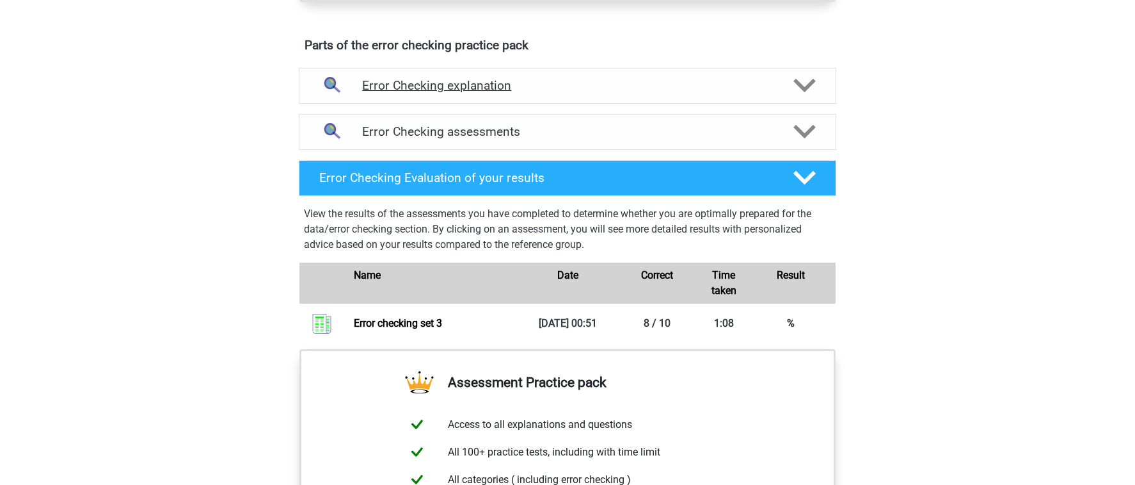
click at [666, 92] on h4 "Error Checking explanation" at bounding box center [567, 85] width 411 height 15
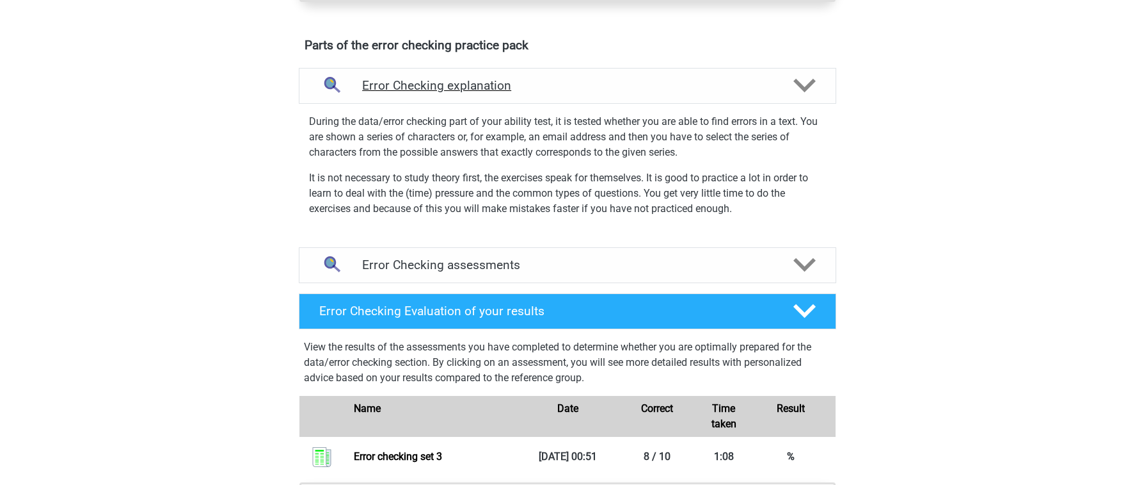
click at [666, 92] on h4 "Error Checking explanation" at bounding box center [567, 85] width 411 height 15
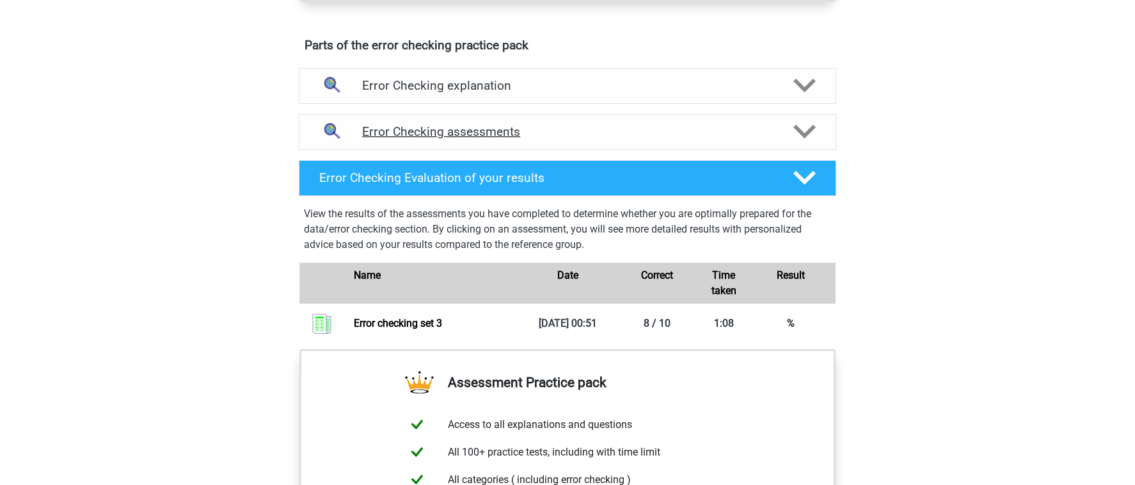
click at [667, 134] on h4 "Error Checking assessments" at bounding box center [567, 131] width 411 height 15
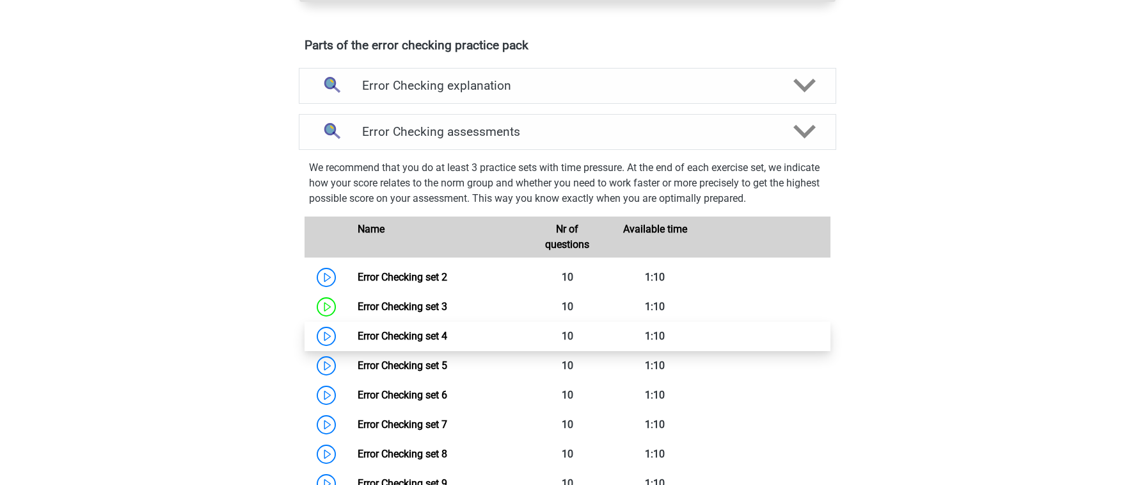
click at [447, 334] on link "Error Checking set 4" at bounding box center [403, 336] width 90 height 12
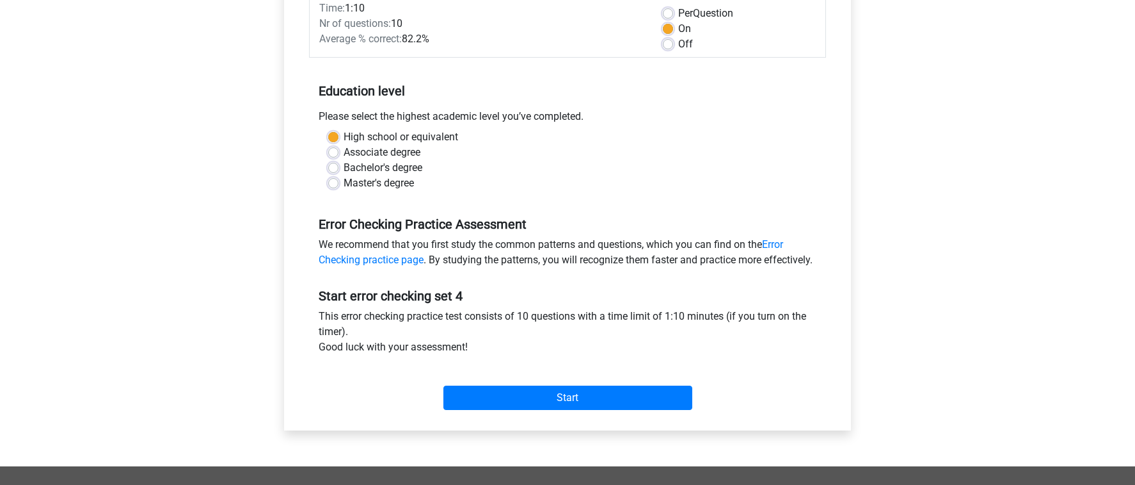
scroll to position [194, 0]
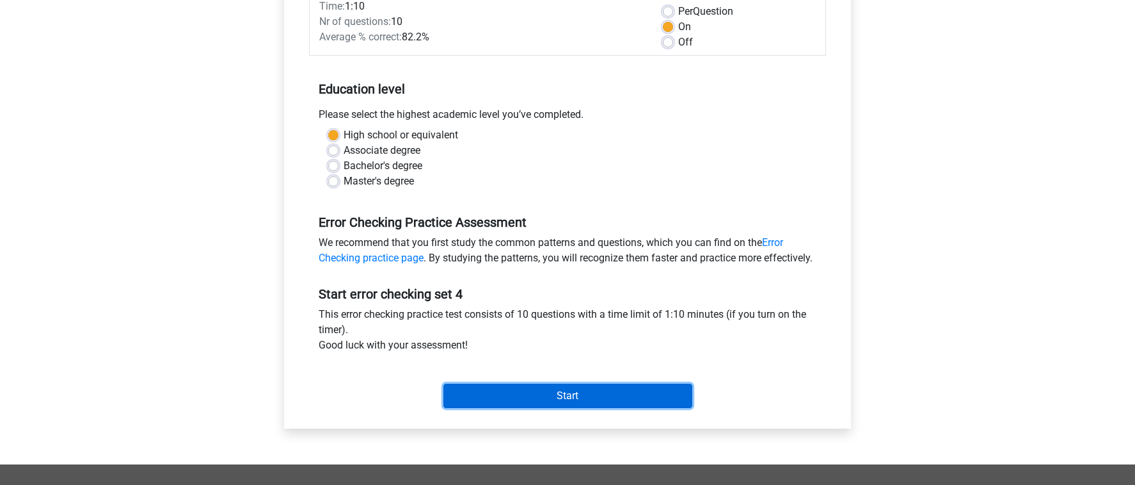
click at [581, 408] on input "Start" at bounding box center [568, 395] width 249 height 24
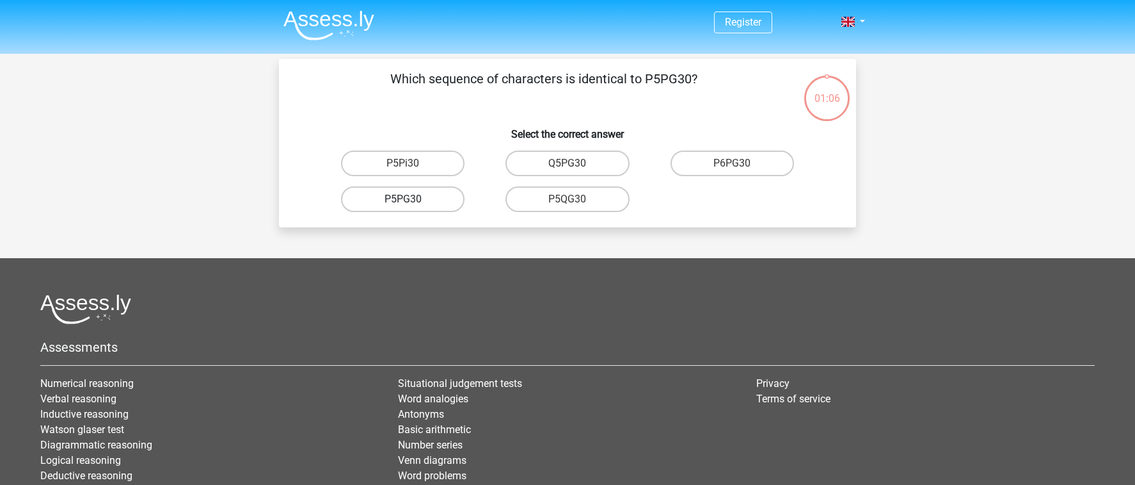
click at [439, 206] on label "P5PG30" at bounding box center [403, 199] width 124 height 26
click at [412, 206] on input "P5PG30" at bounding box center [407, 203] width 8 height 8
radio input "true"
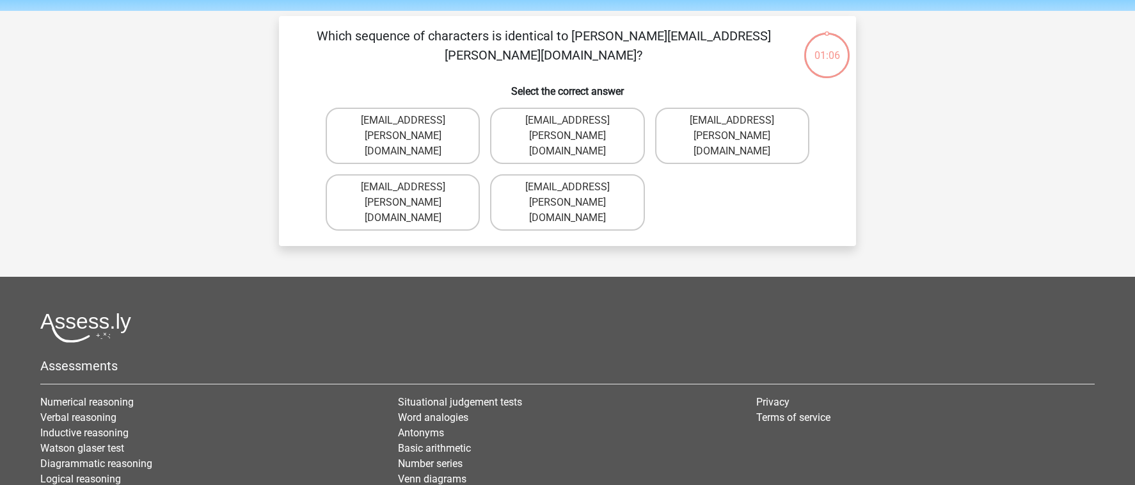
scroll to position [35, 0]
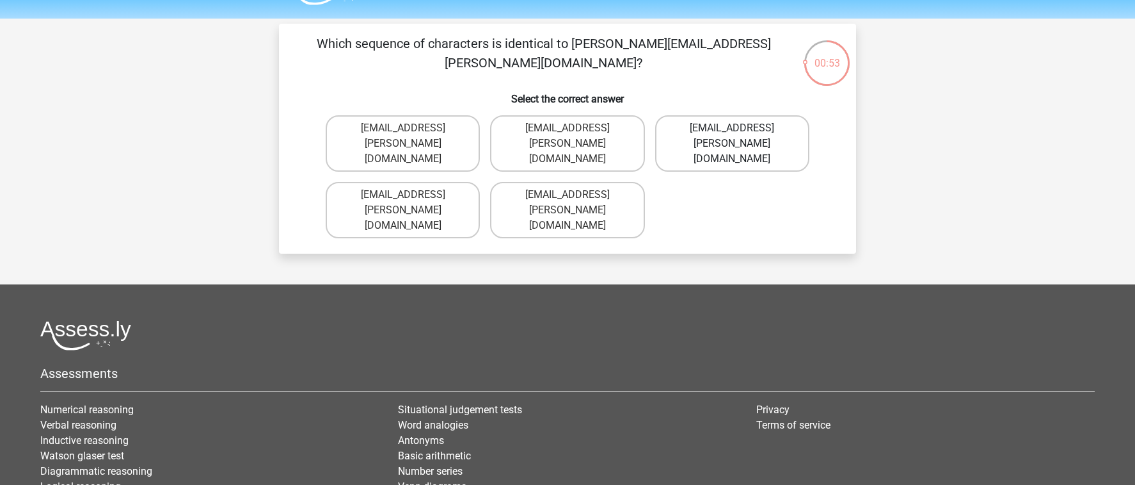
click at [760, 133] on label "[EMAIL_ADDRESS][PERSON_NAME][DOMAIN_NAME]" at bounding box center [732, 143] width 154 height 56
click at [741, 133] on input "[EMAIL_ADDRESS][PERSON_NAME][DOMAIN_NAME]" at bounding box center [736, 132] width 8 height 8
radio input "true"
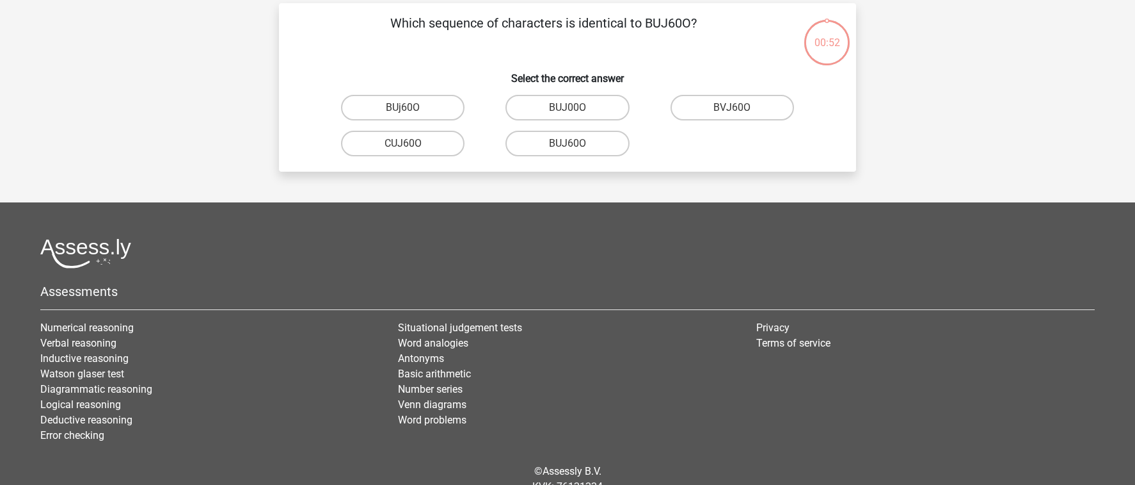
scroll to position [52, 0]
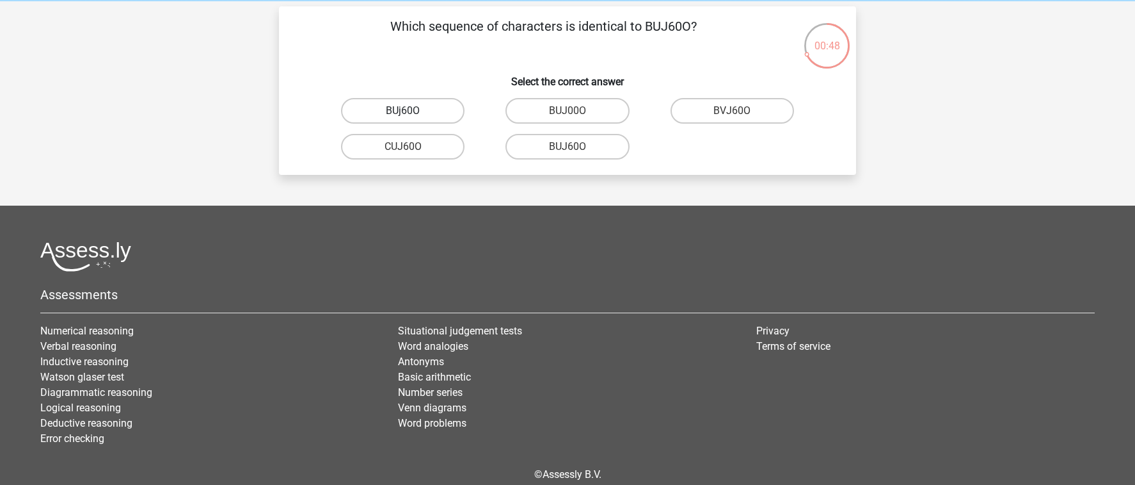
click at [435, 116] on label "BUj60O" at bounding box center [403, 111] width 124 height 26
click at [412, 116] on input "BUj60O" at bounding box center [407, 115] width 8 height 8
radio input "true"
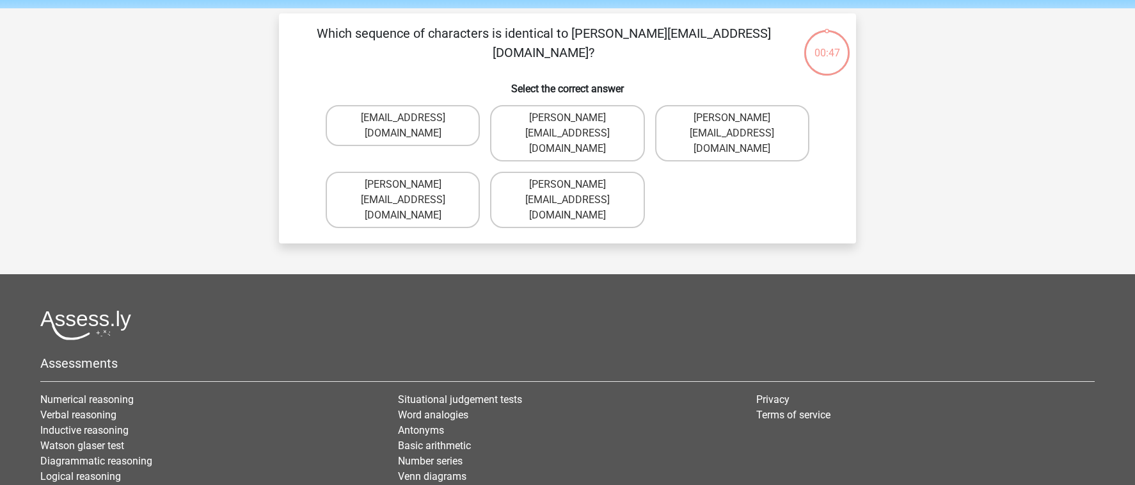
scroll to position [38, 0]
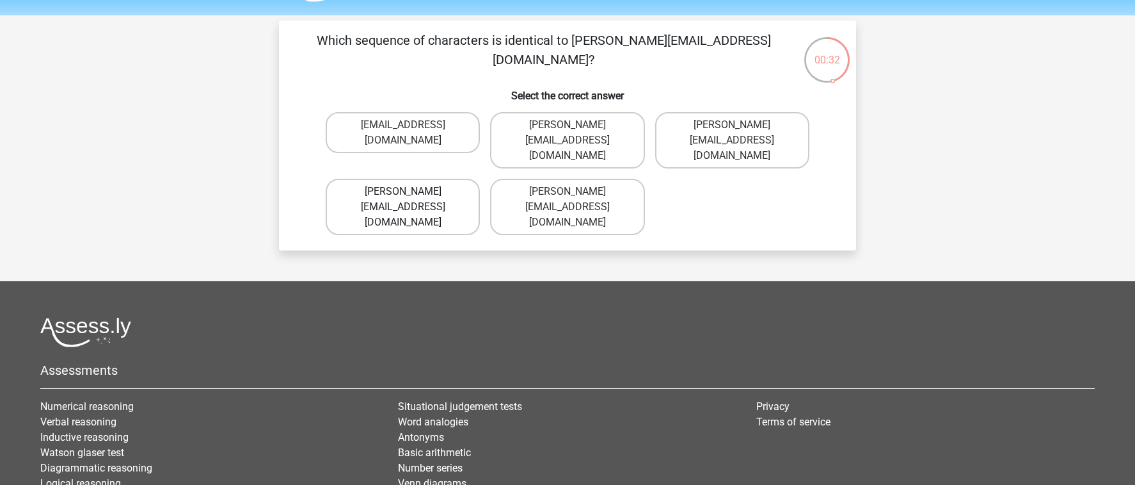
click at [459, 179] on label "[PERSON_NAME][EMAIL_ADDRESS][DOMAIN_NAME]" at bounding box center [403, 207] width 154 height 56
click at [412, 191] on input "[PERSON_NAME][EMAIL_ADDRESS][DOMAIN_NAME]" at bounding box center [407, 195] width 8 height 8
radio input "true"
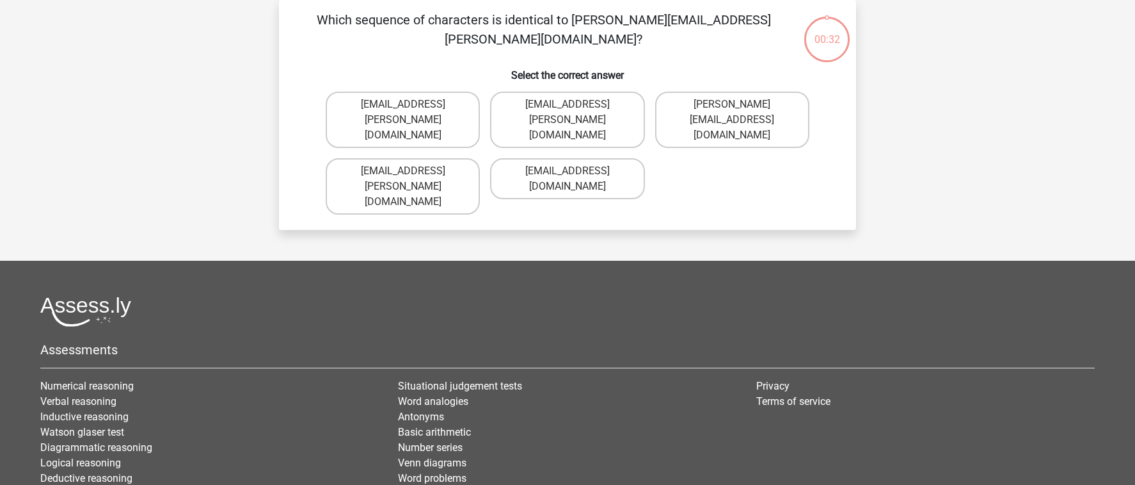
scroll to position [56, 0]
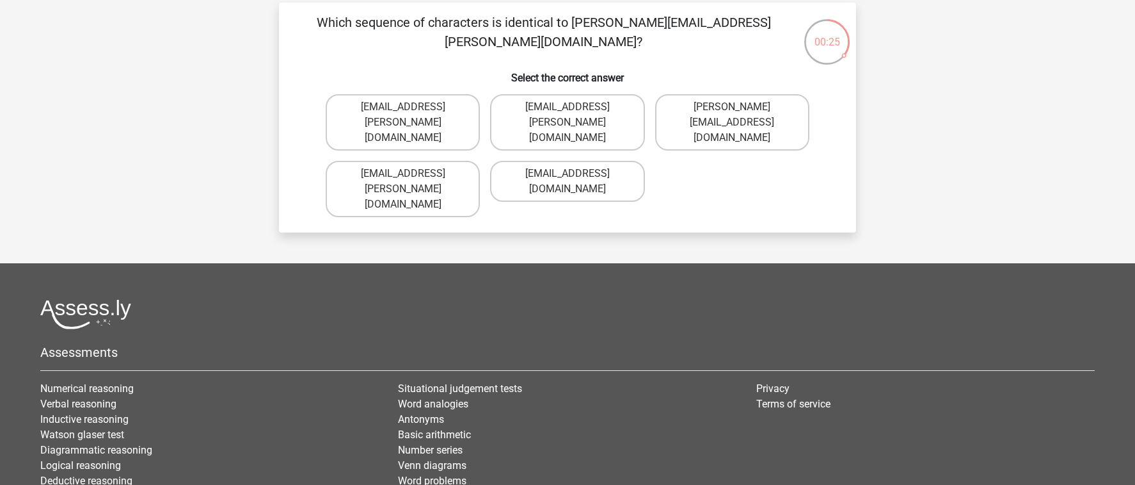
click at [574, 108] on input "[EMAIL_ADDRESS][PERSON_NAME][DOMAIN_NAME]" at bounding box center [572, 111] width 8 height 8
radio input "true"
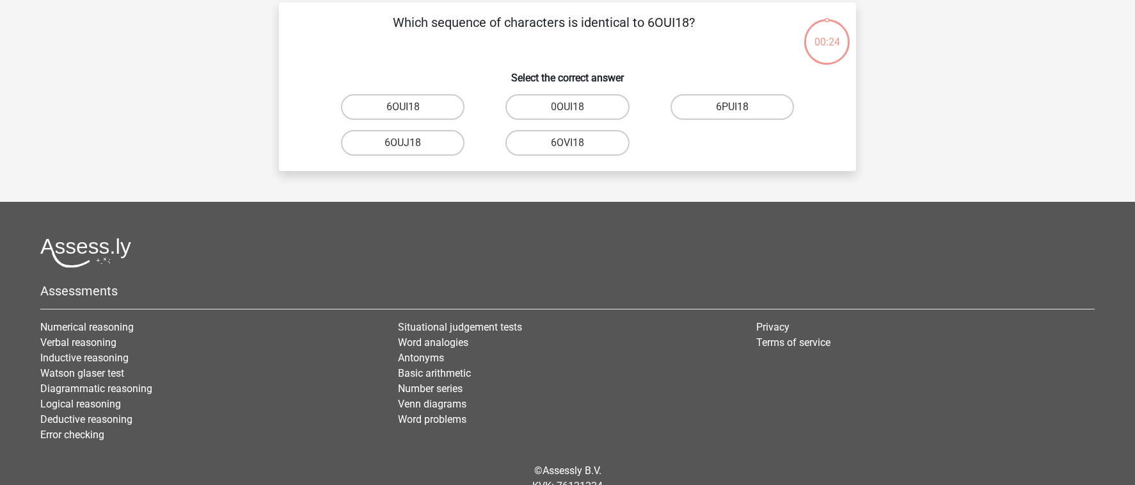
scroll to position [59, 0]
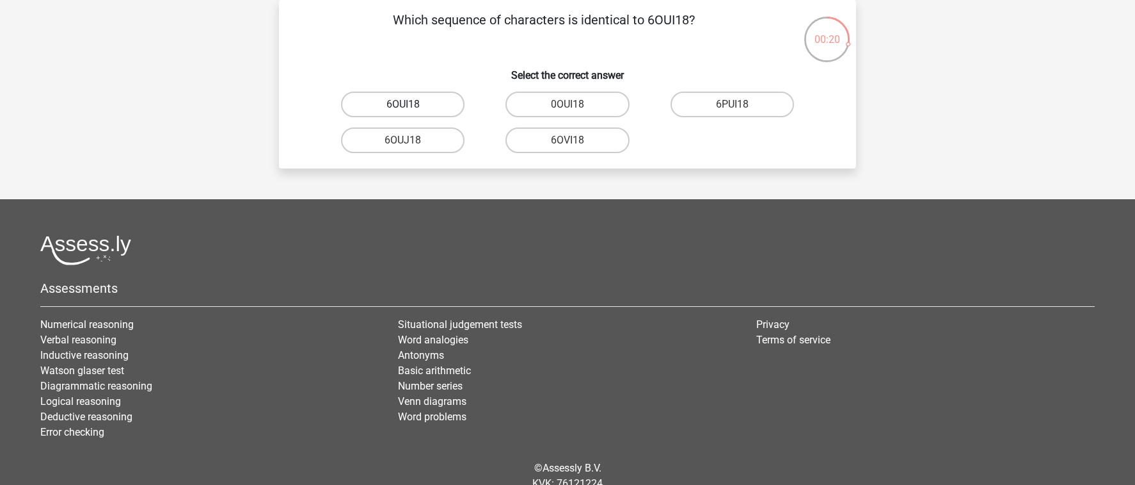
click at [429, 109] on label "6OUI18" at bounding box center [403, 105] width 124 height 26
click at [412, 109] on input "6OUI18" at bounding box center [407, 108] width 8 height 8
radio input "true"
click at [440, 107] on label "15O30T" at bounding box center [403, 105] width 124 height 26
click at [412, 107] on input "15O30T" at bounding box center [407, 108] width 8 height 8
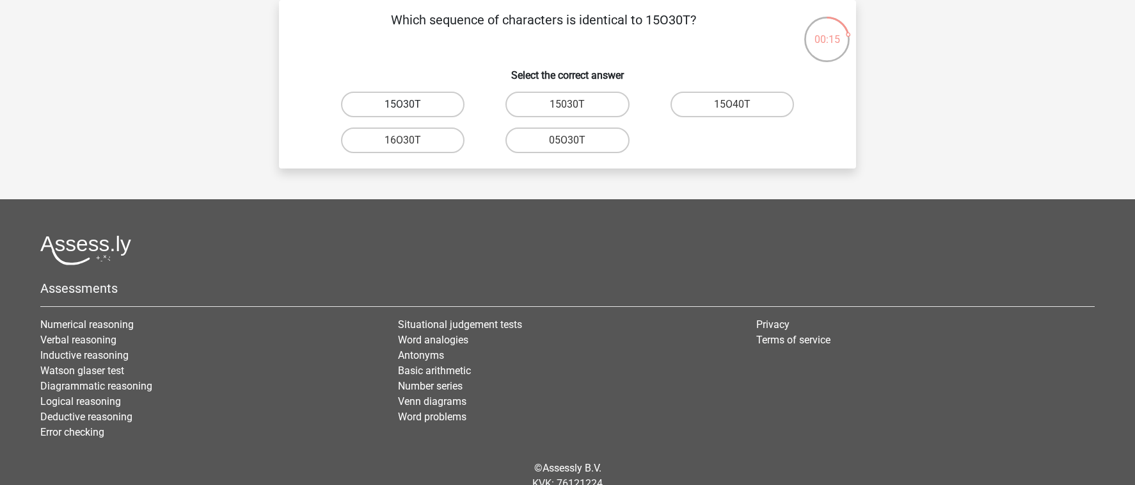
radio input "true"
click at [727, 110] on label "4Z45G0" at bounding box center [733, 105] width 124 height 26
click at [732, 110] on input "4Z45G0" at bounding box center [736, 108] width 8 height 8
radio input "true"
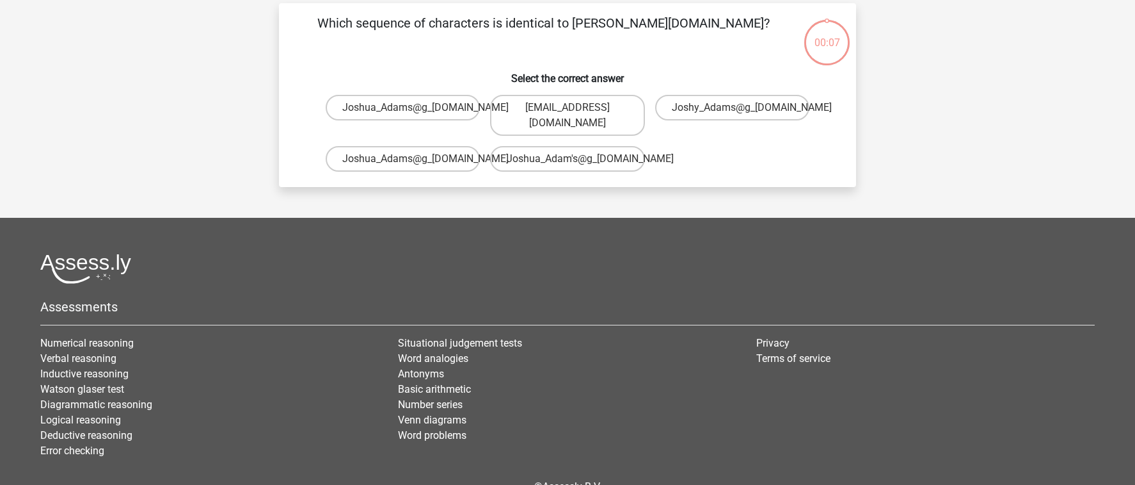
scroll to position [52, 0]
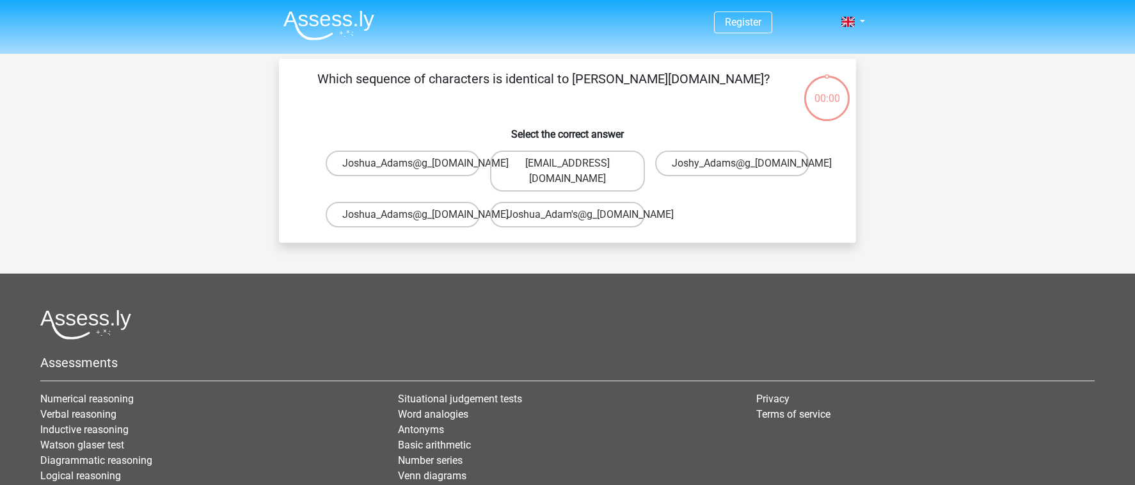
scroll to position [52, 0]
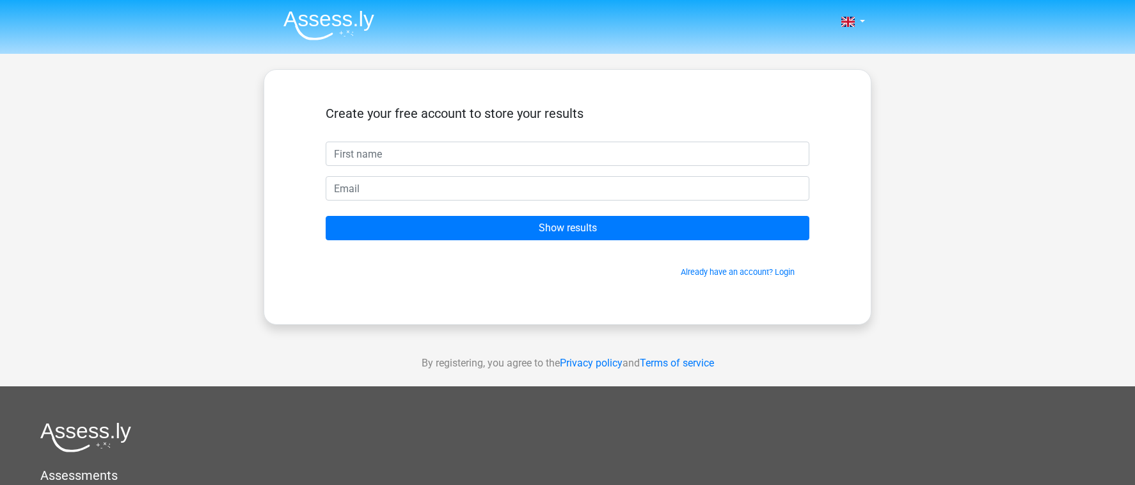
click at [469, 118] on h5 "Create your free account to store your results" at bounding box center [568, 113] width 484 height 15
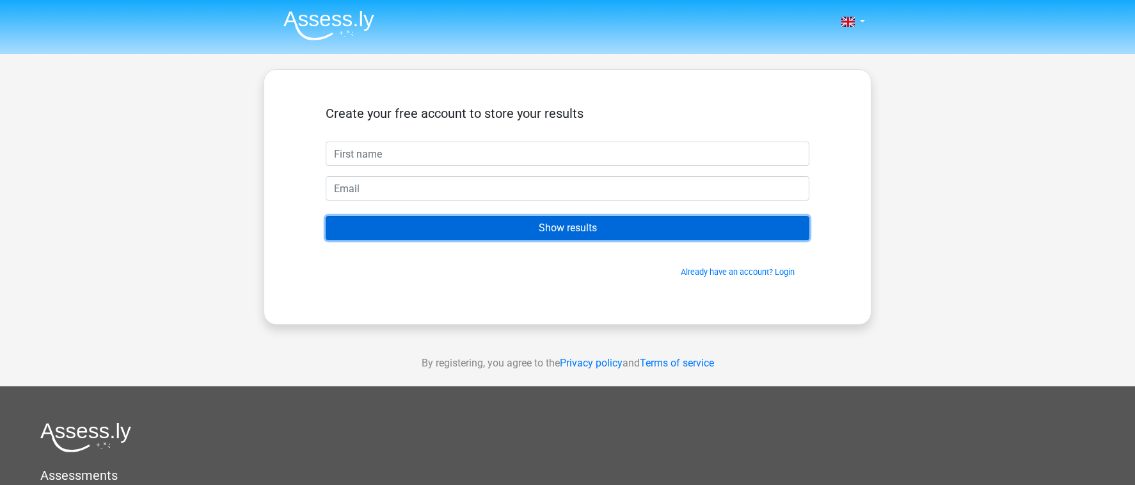
click at [464, 238] on input "Show results" at bounding box center [568, 228] width 484 height 24
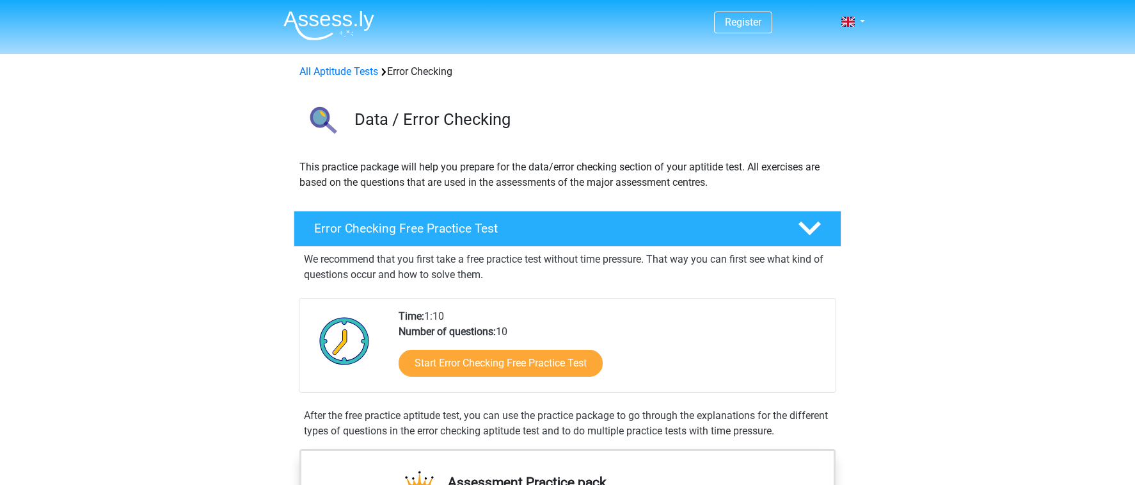
scroll to position [688, 0]
